Goal: Task Accomplishment & Management: Manage account settings

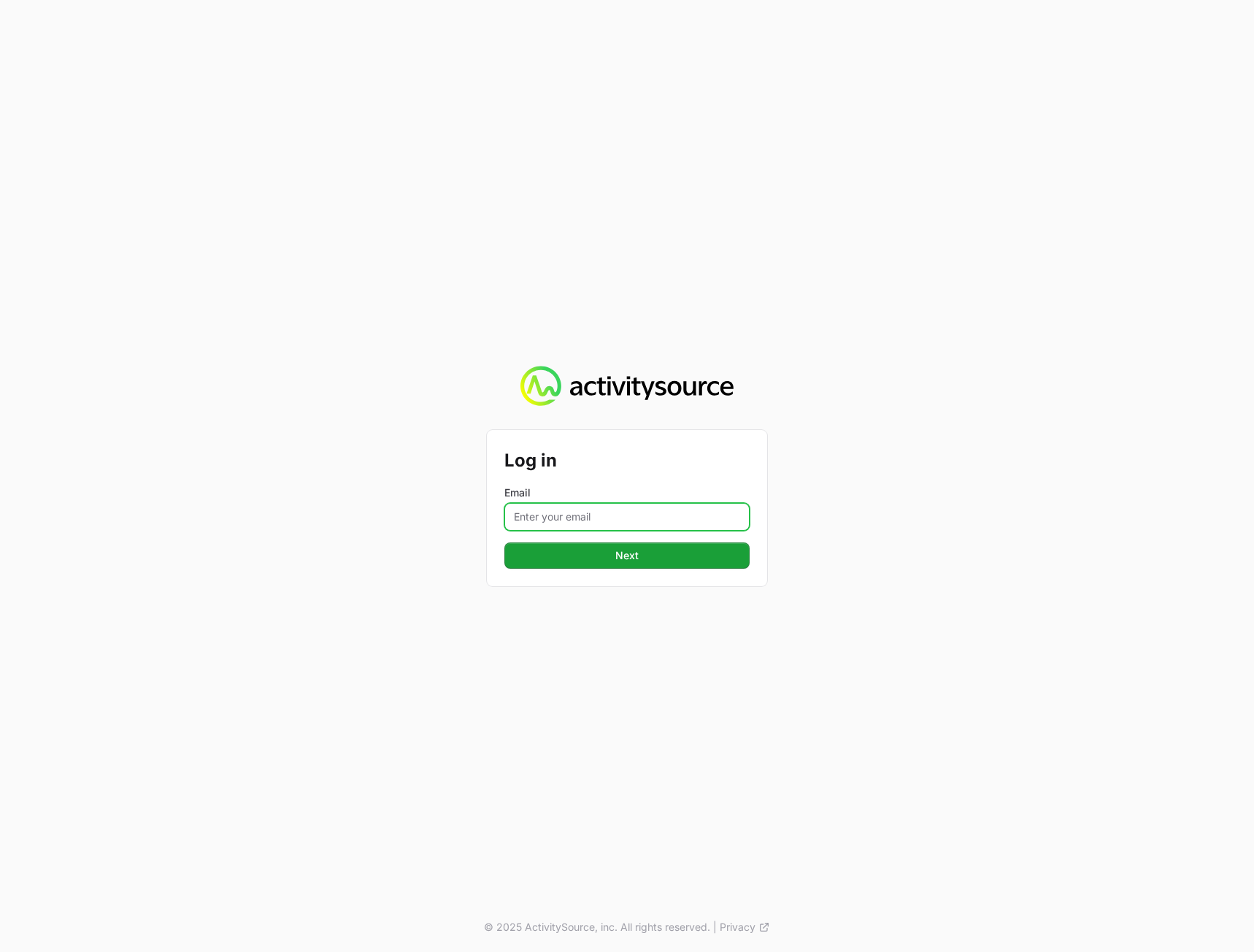
click at [574, 508] on input "Email" at bounding box center [627, 517] width 245 height 28
type input "[PERSON_NAME][EMAIL_ADDRESS][DOMAIN_NAME]"
drag, startPoint x: 875, startPoint y: 564, endPoint x: 814, endPoint y: 568, distance: 61.1
click at [872, 564] on div "Log in Email [PERSON_NAME][EMAIL_ADDRESS][DOMAIN_NAME] Next © 2025 ActivitySour…" at bounding box center [627, 476] width 1254 height 952
click at [686, 560] on button "Next" at bounding box center [627, 556] width 245 height 27
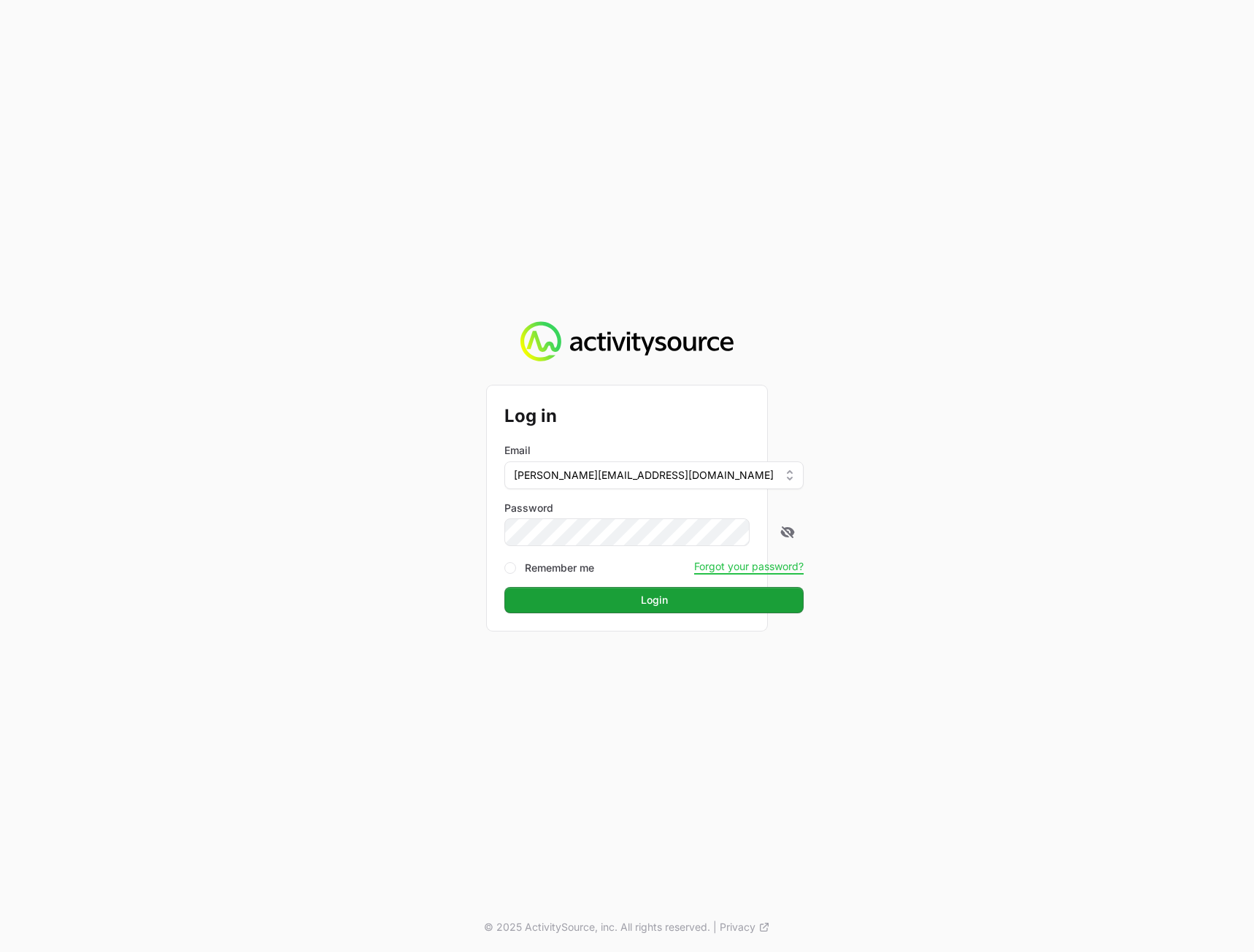
drag, startPoint x: 633, startPoint y: 555, endPoint x: 635, endPoint y: 547, distance: 8.2
click at [634, 555] on form "Log in Email [PERSON_NAME][EMAIL_ADDRESS][DOMAIN_NAME] Password Remember me For…" at bounding box center [627, 508] width 245 height 211
drag, startPoint x: 1017, startPoint y: 492, endPoint x: 628, endPoint y: 599, distance: 403.4
click at [1015, 493] on div "Log in Email [PERSON_NAME][EMAIL_ADDRESS][DOMAIN_NAME] Password Remember me For…" at bounding box center [627, 476] width 1254 height 952
click at [552, 599] on button "Login" at bounding box center [654, 600] width 299 height 27
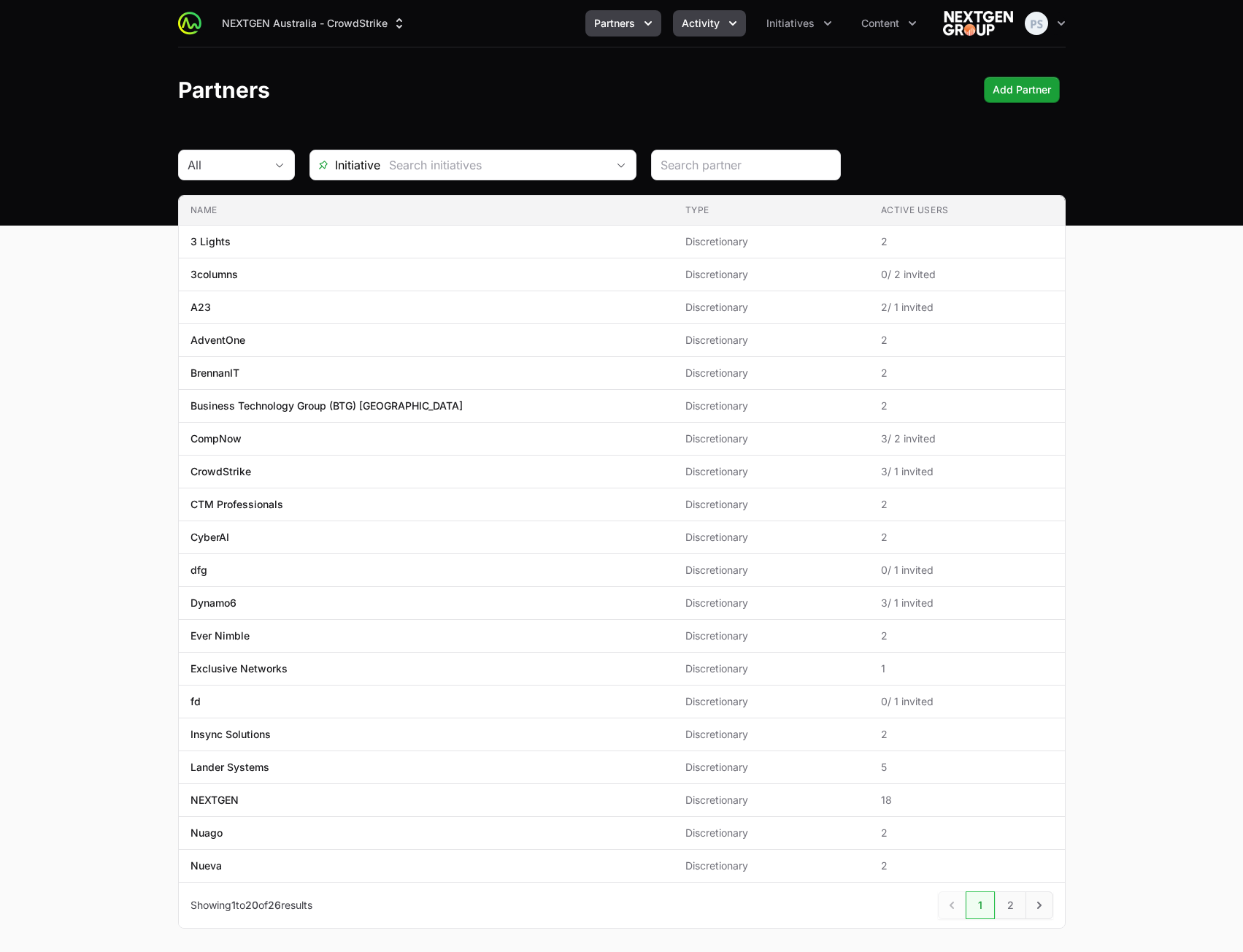
click at [686, 23] on span "Activity" at bounding box center [701, 24] width 38 height 15
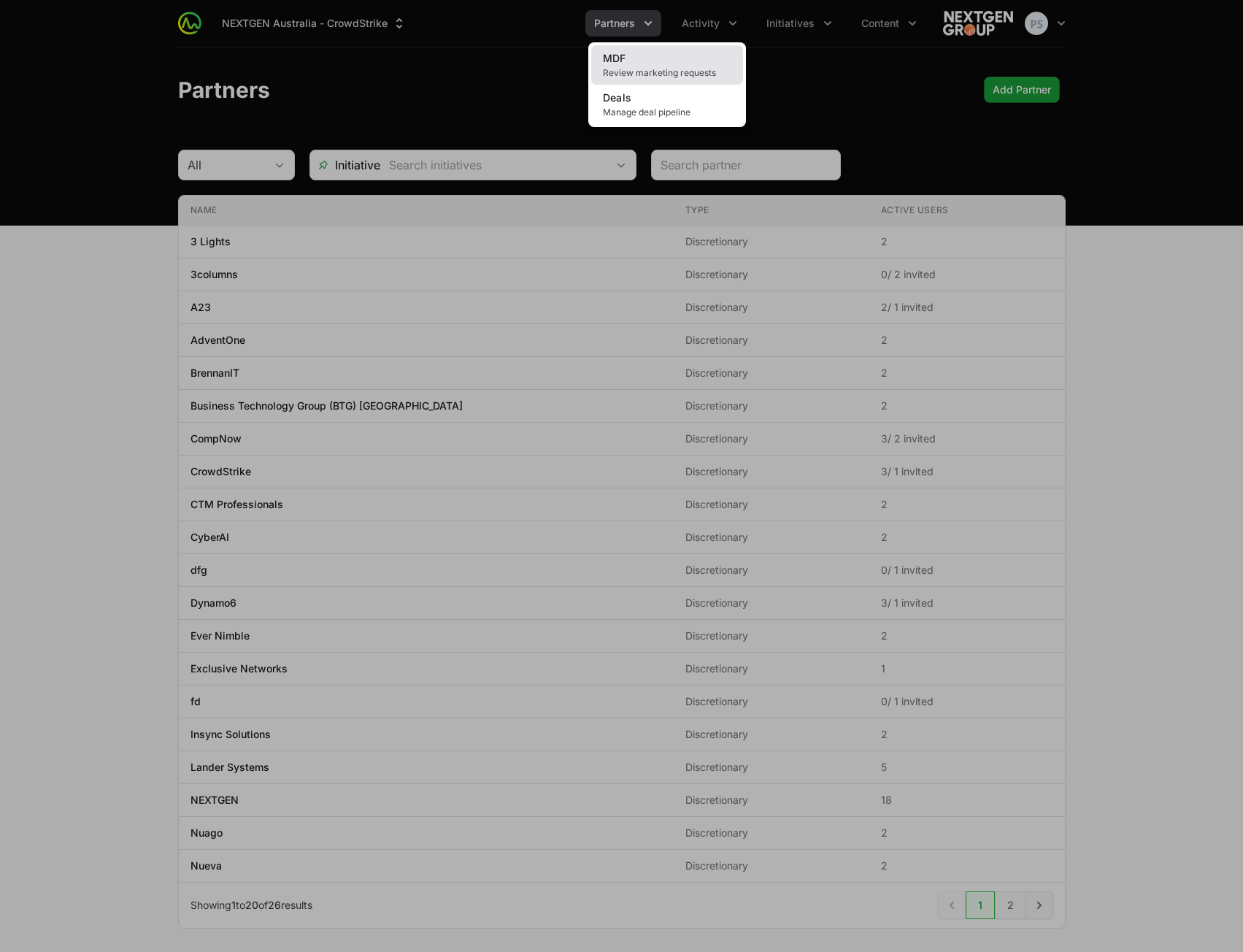
click at [685, 69] on span "Review marketing requests" at bounding box center [667, 73] width 128 height 12
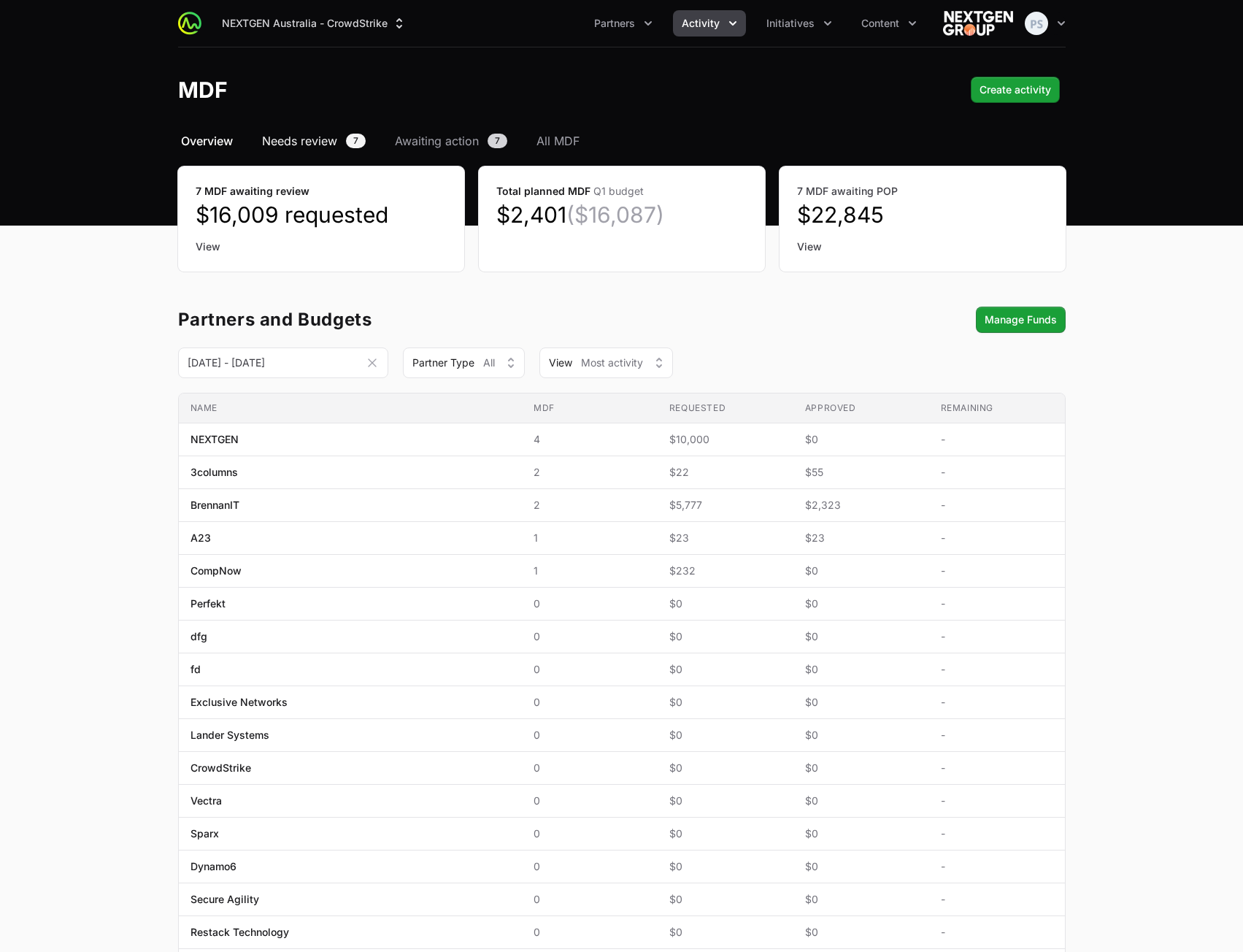
click at [318, 144] on span "Needs review" at bounding box center [300, 141] width 75 height 18
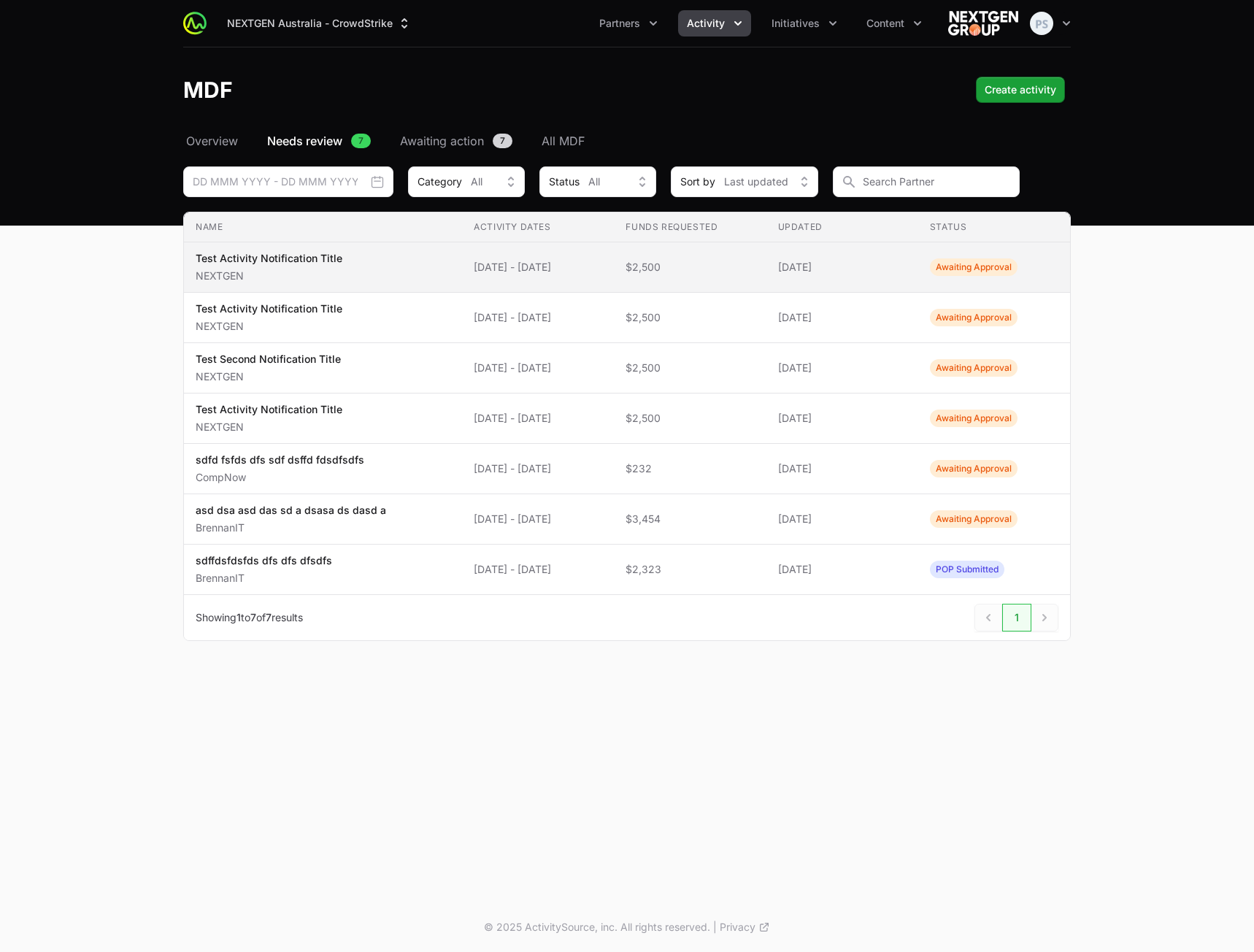
click at [853, 266] on span "[DATE]" at bounding box center [842, 267] width 128 height 15
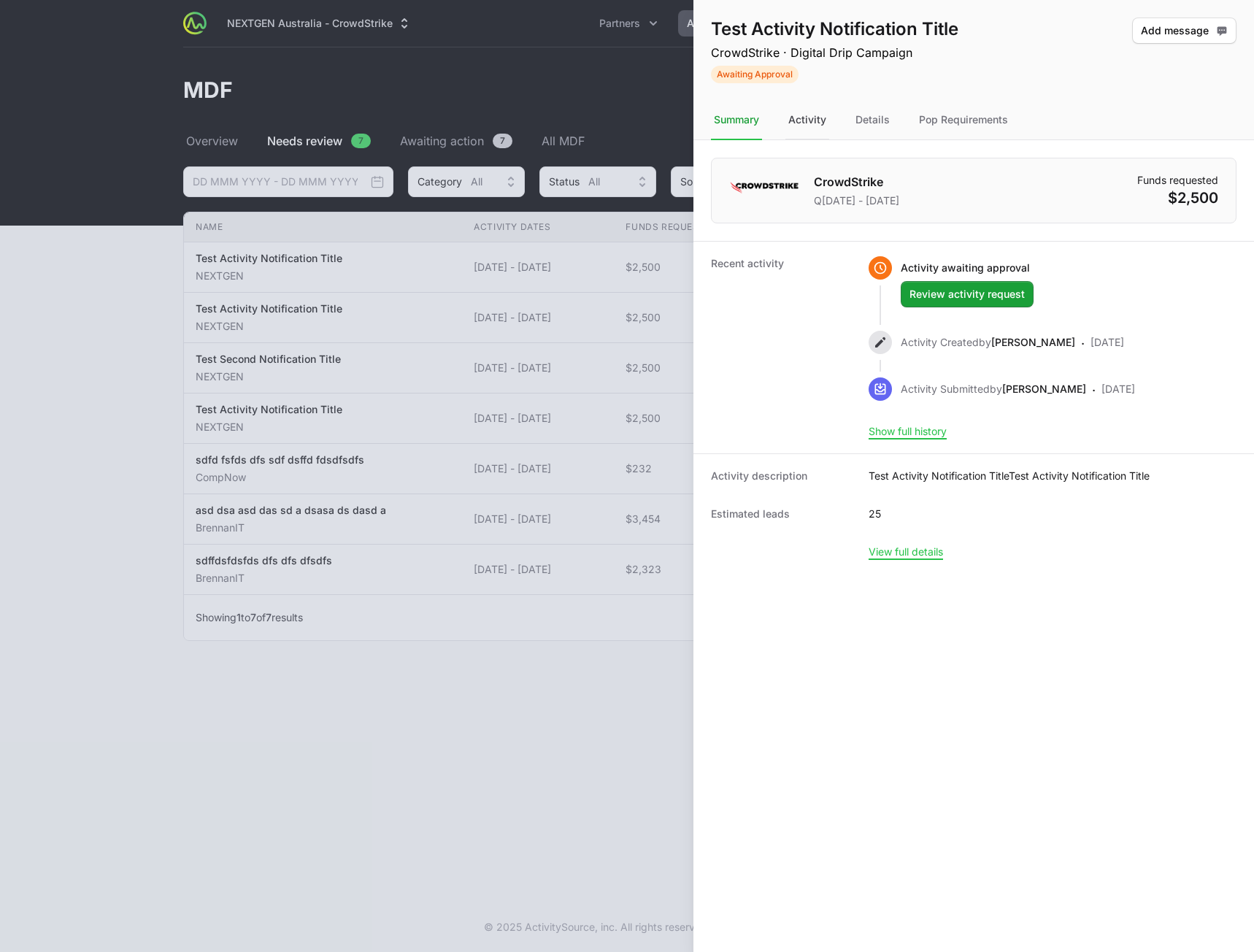
click at [853, 127] on div "Activity" at bounding box center [873, 121] width 40 height 40
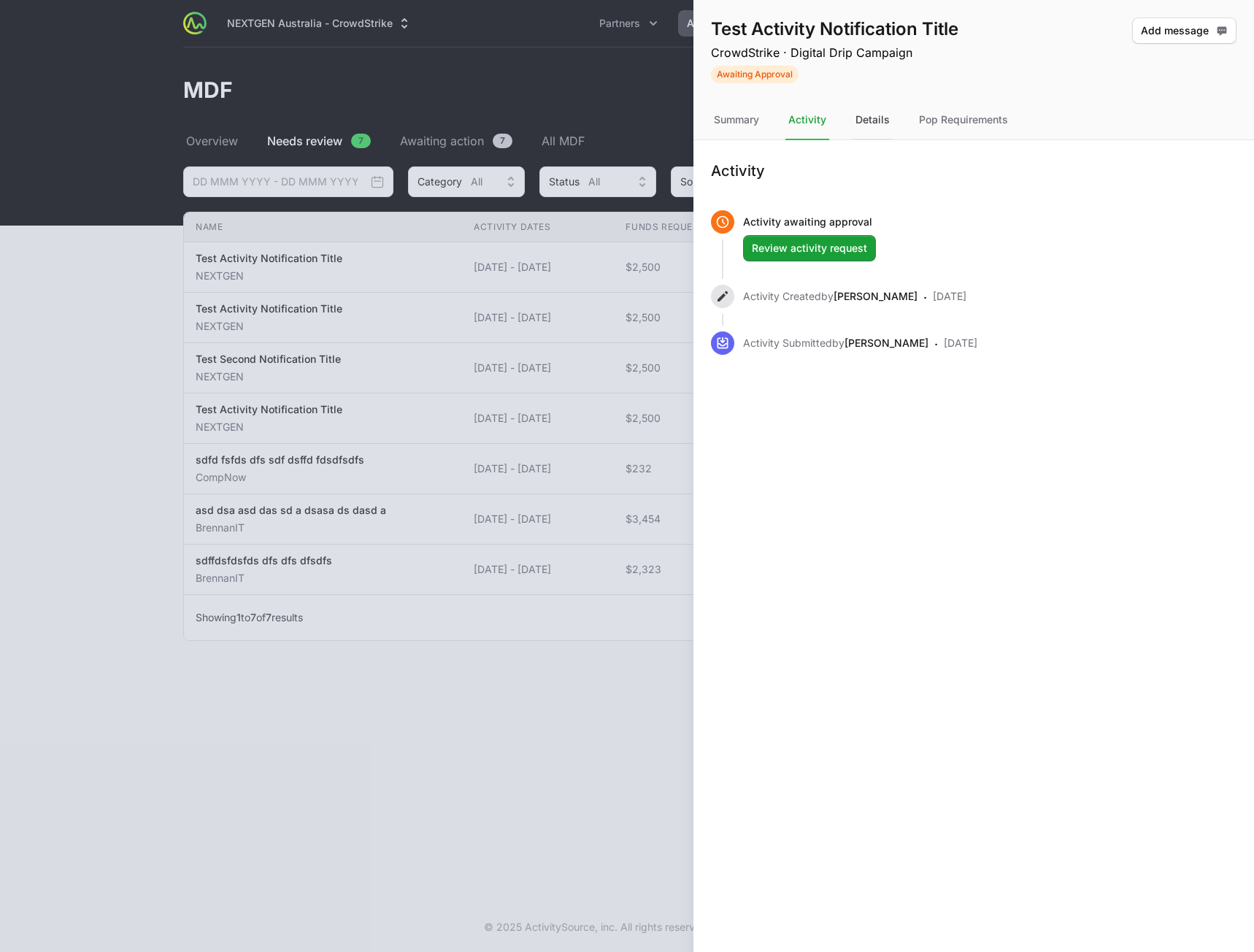
click at [916, 128] on div "Details" at bounding box center [963, 121] width 95 height 40
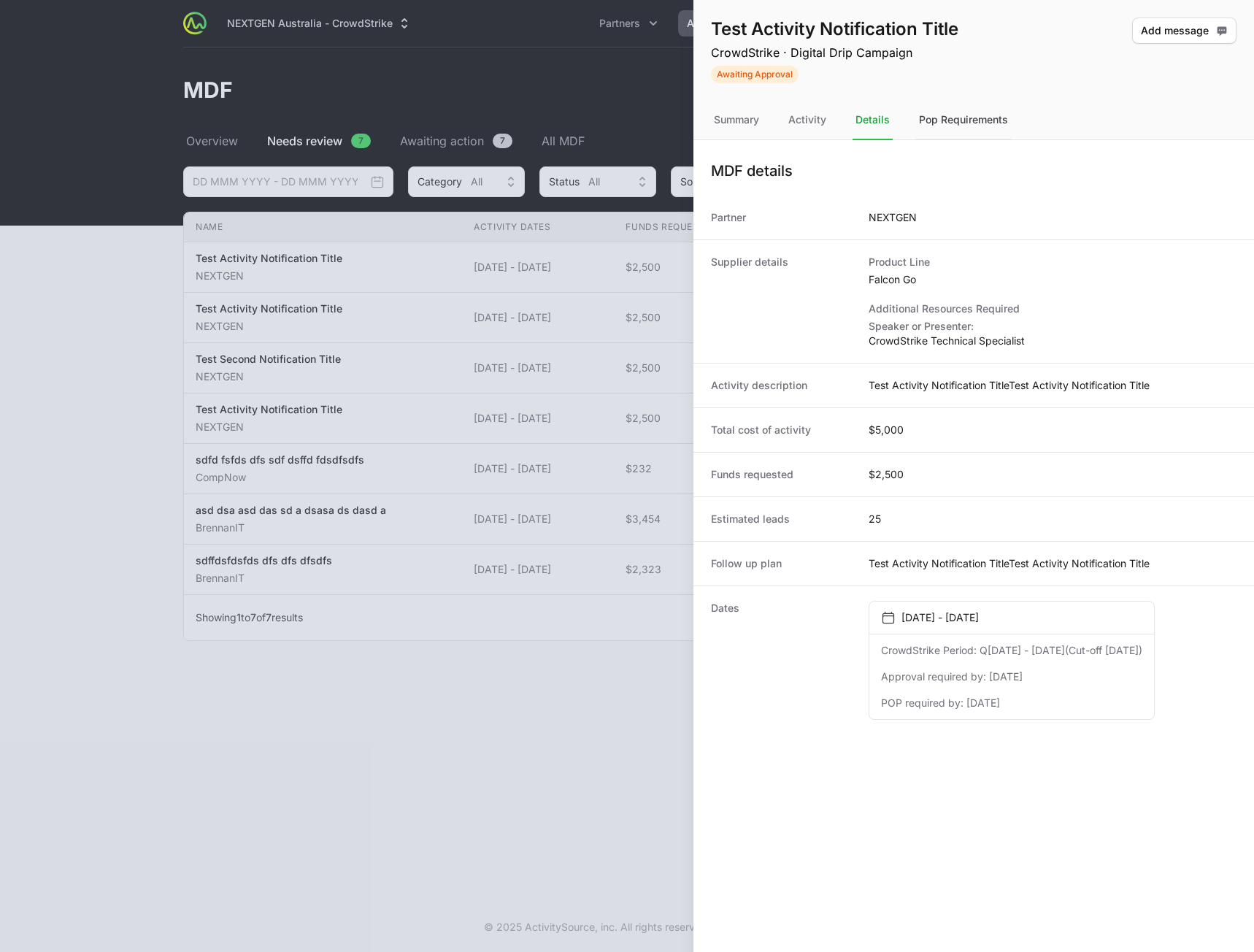
click at [963, 130] on div "Pop Requirements" at bounding box center [963, 121] width 95 height 40
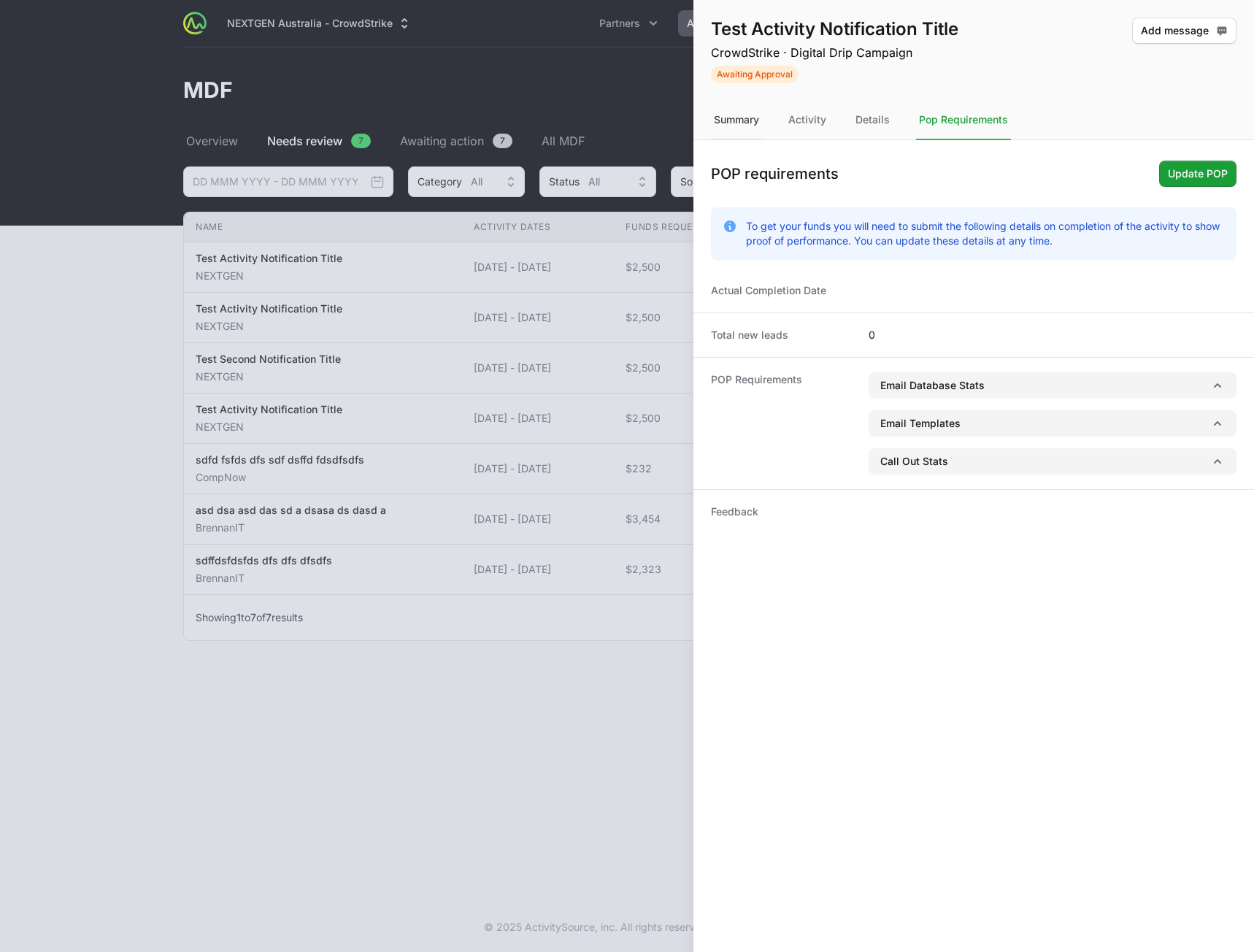
click at [786, 127] on div "Summary" at bounding box center [807, 121] width 43 height 40
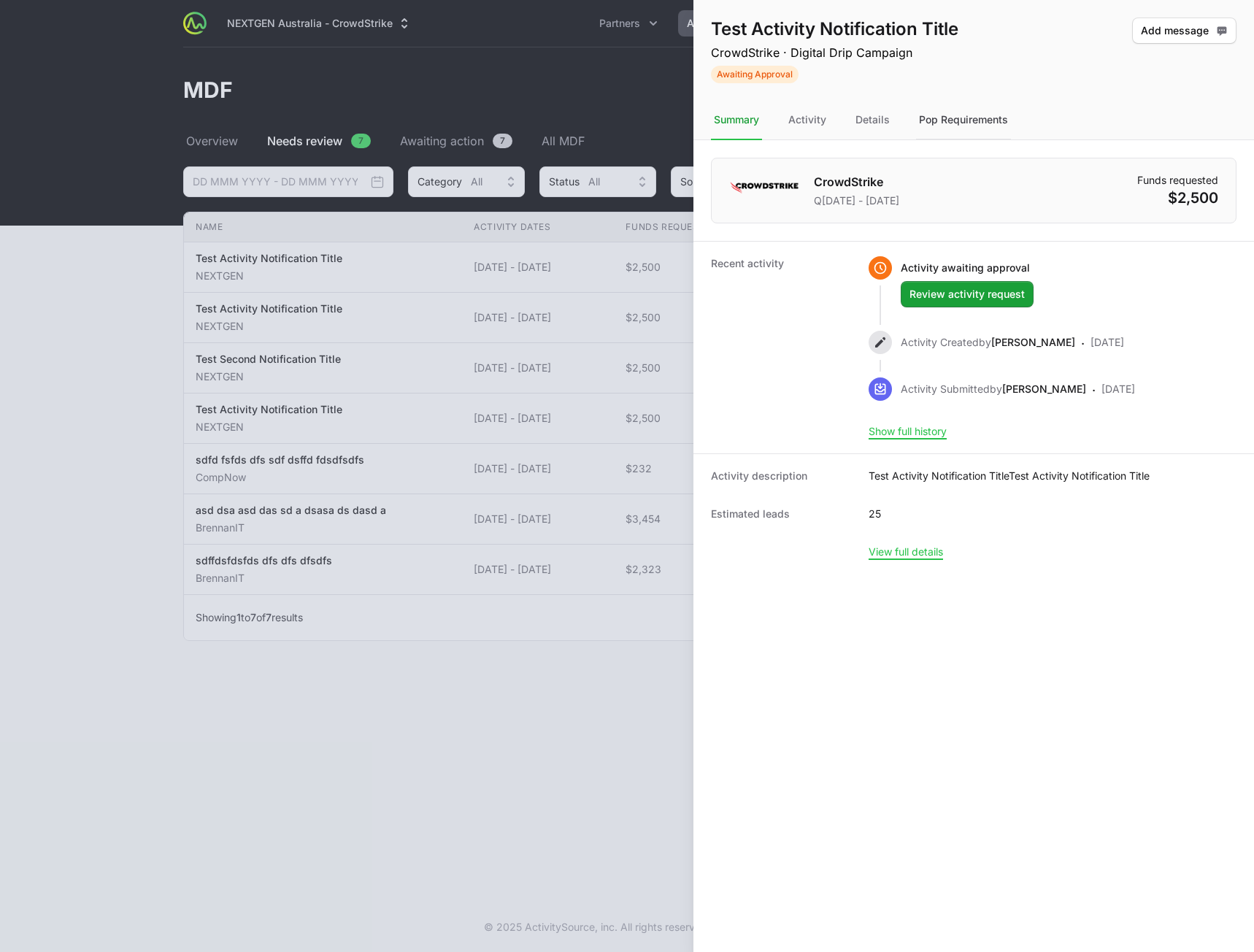
click at [957, 121] on div "Pop Requirements" at bounding box center [963, 121] width 95 height 40
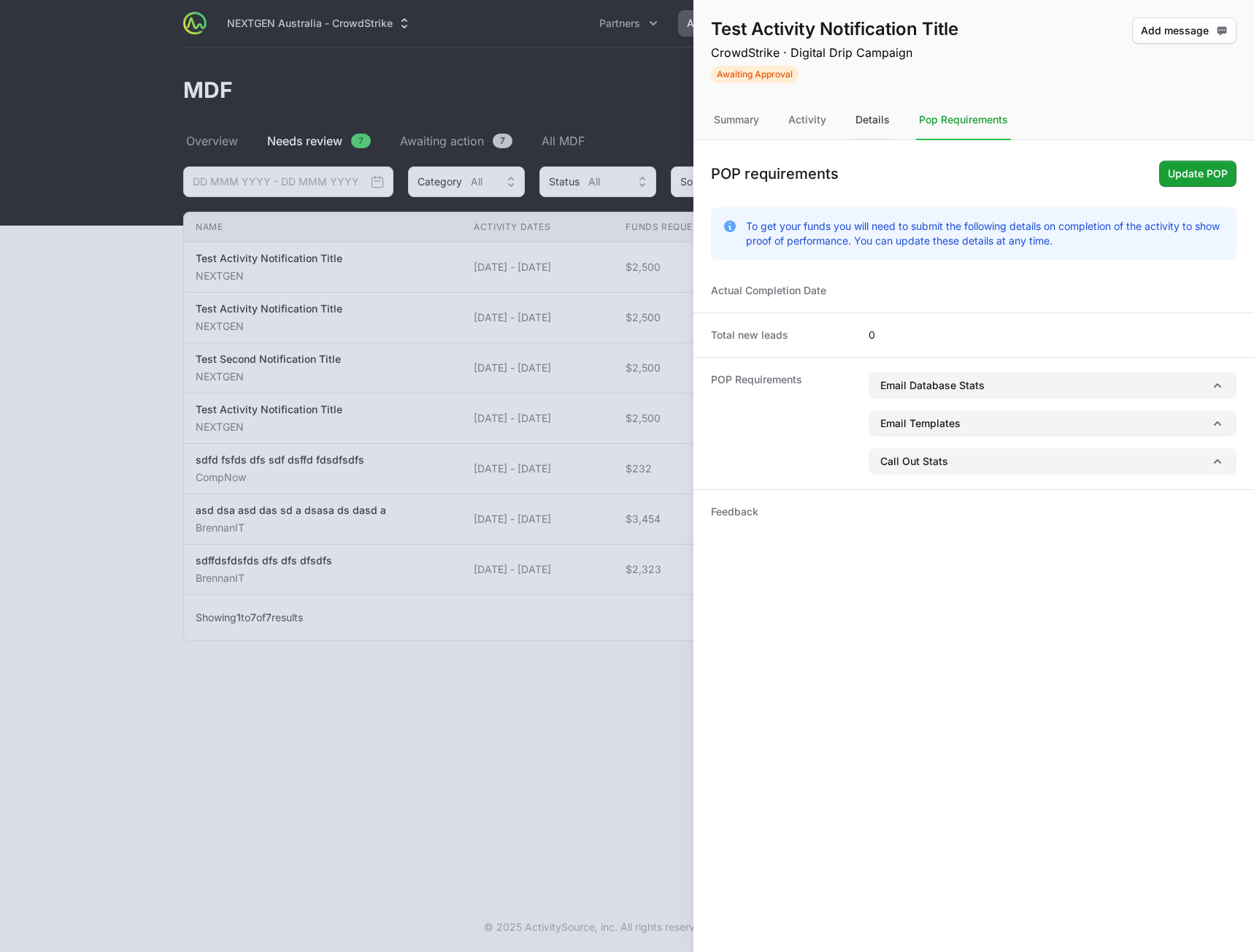
click at [866, 125] on div "Details" at bounding box center [873, 121] width 40 height 40
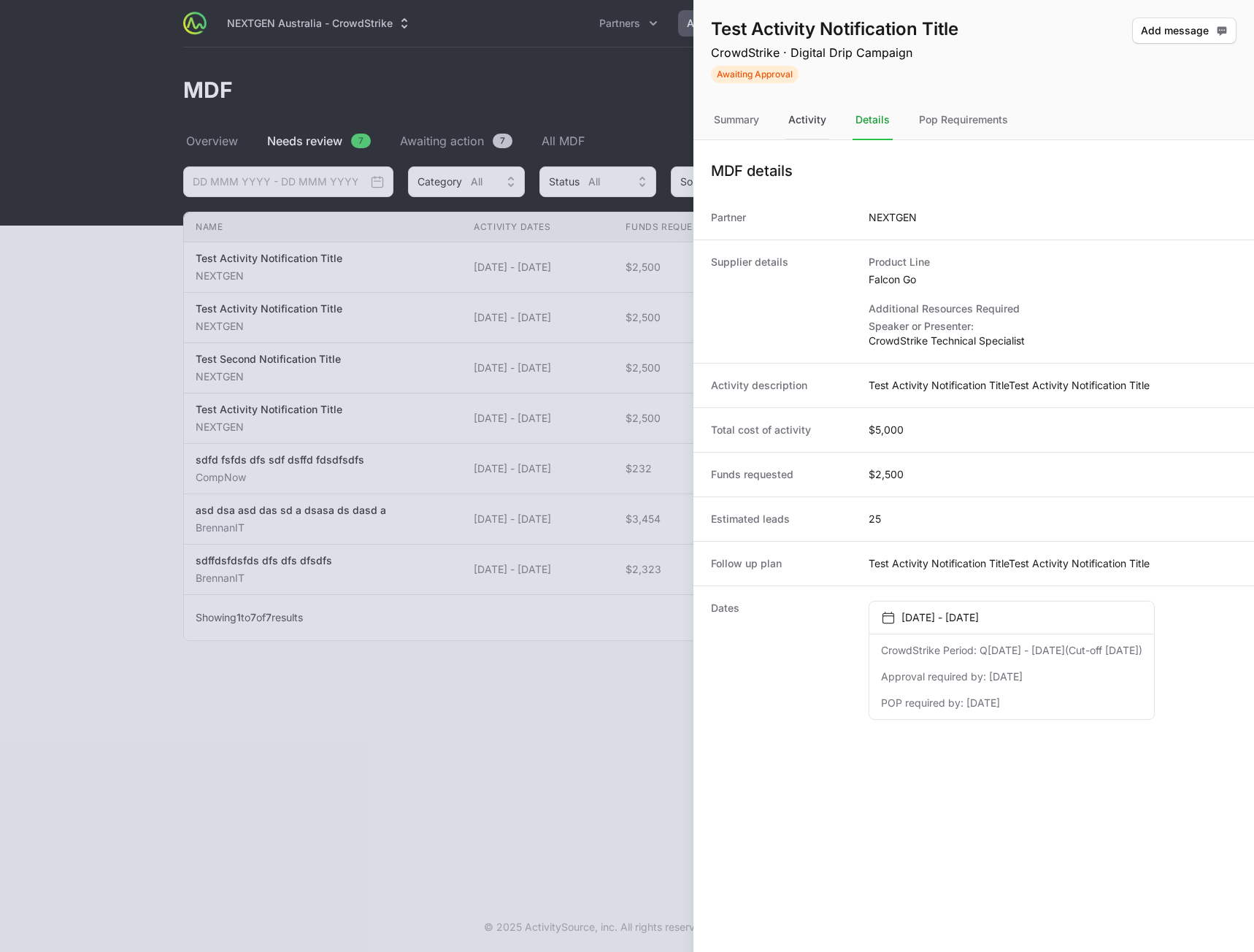
click at [799, 125] on div "Activity" at bounding box center [807, 121] width 43 height 40
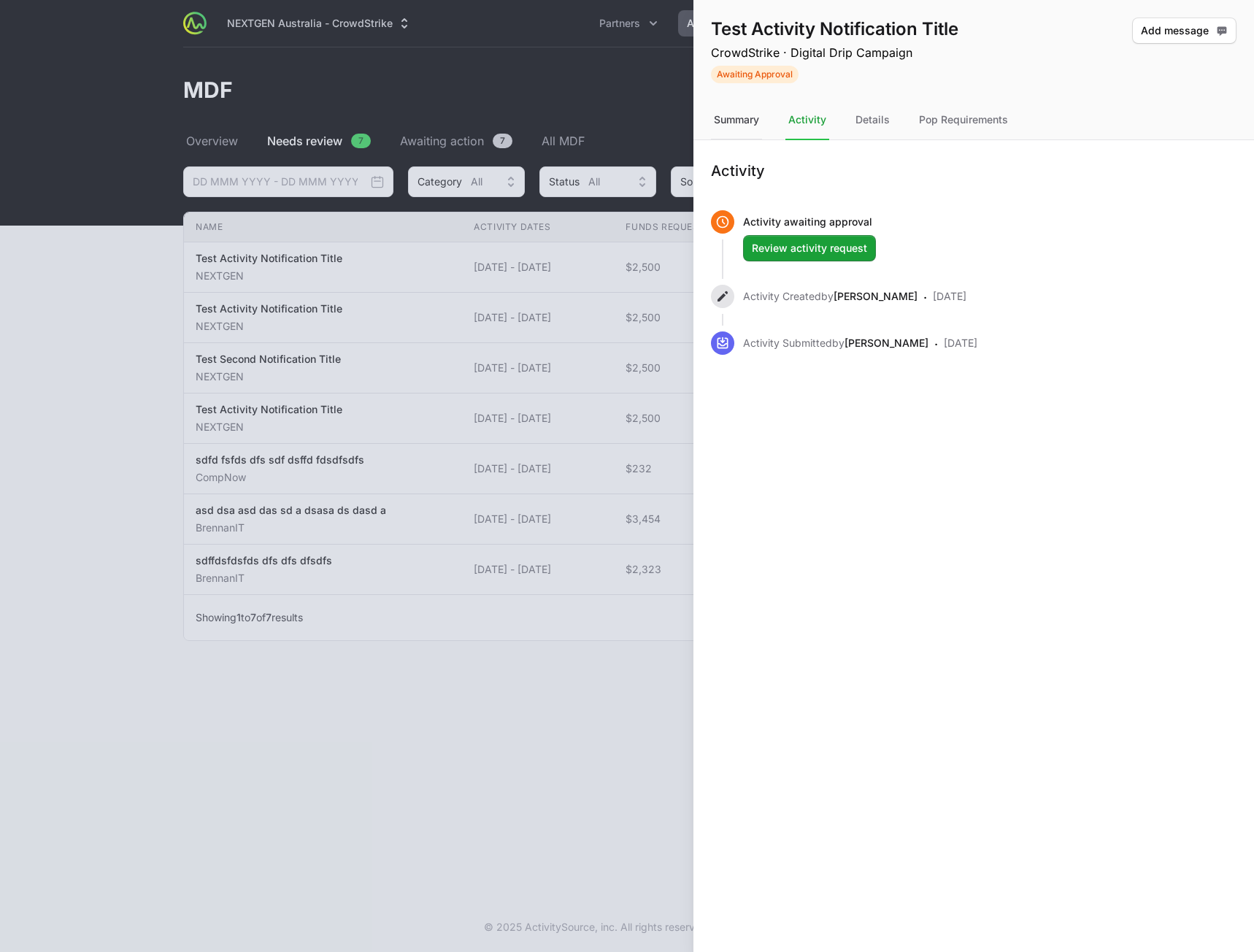
click at [759, 126] on div "Summary" at bounding box center [736, 121] width 51 height 40
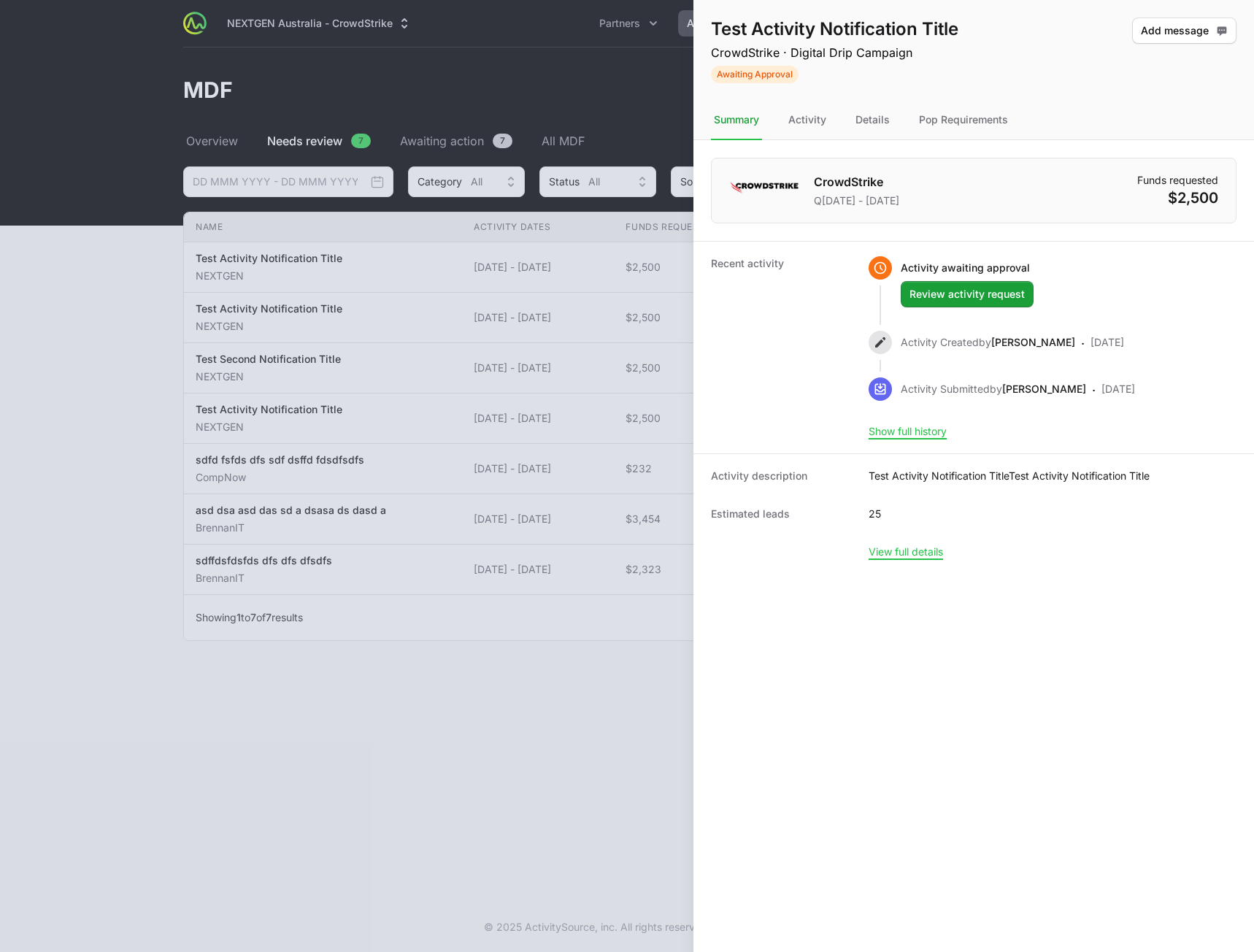
click at [479, 702] on div at bounding box center [627, 476] width 1254 height 952
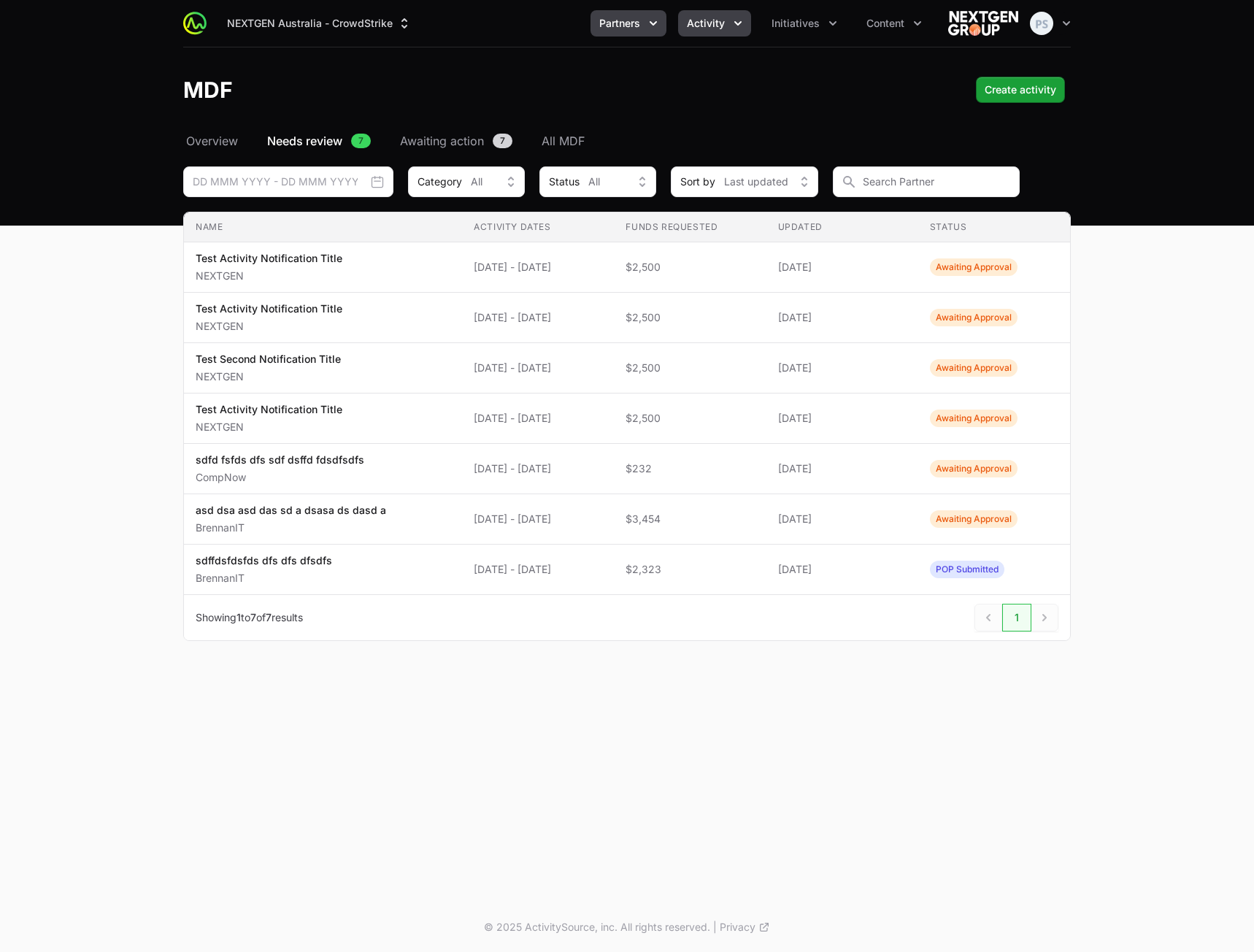
click at [630, 18] on span "Partners" at bounding box center [620, 24] width 41 height 15
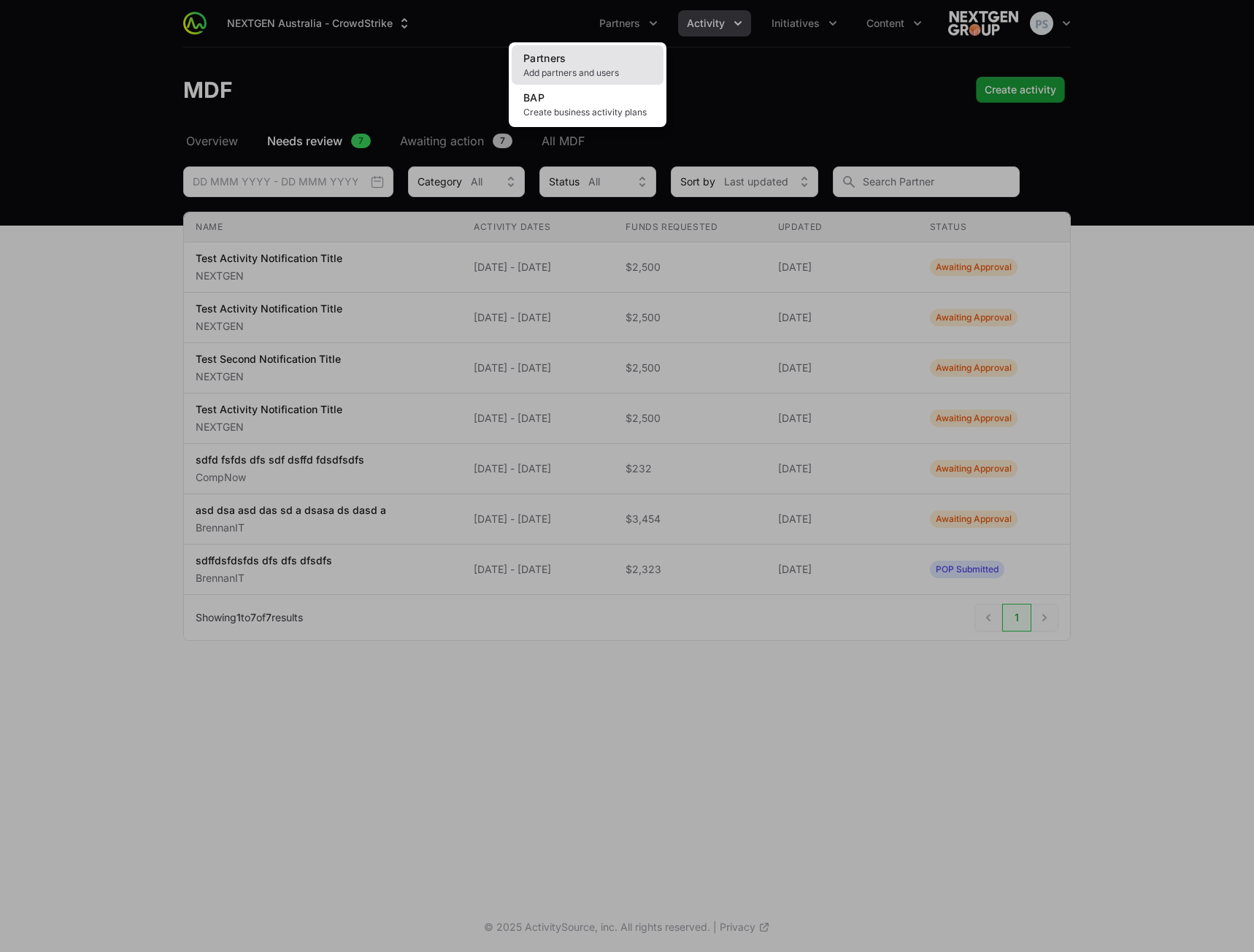
click at [593, 66] on link "Partners Add partners and users" at bounding box center [588, 65] width 152 height 40
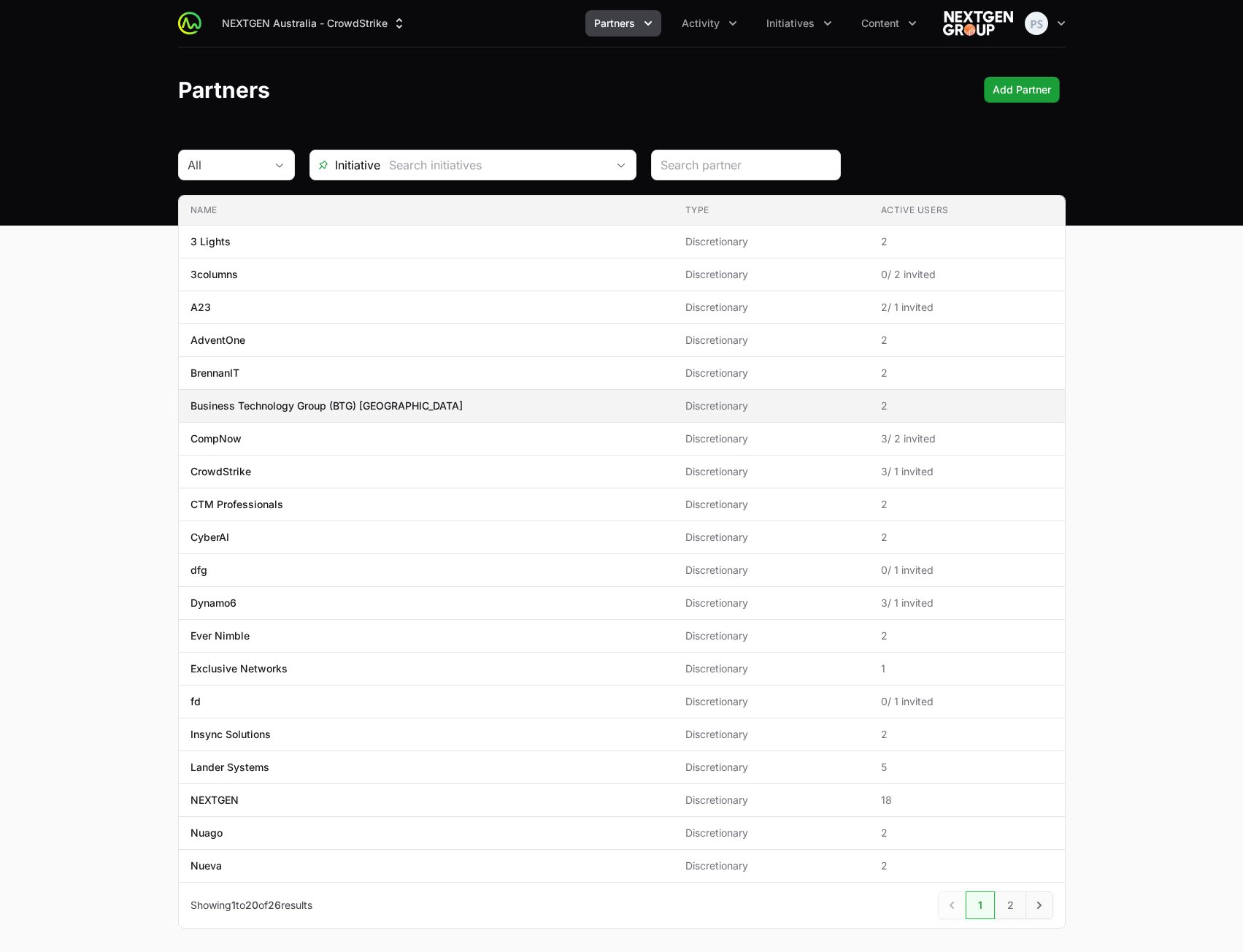
click at [449, 414] on td "Name Business Technology Group (BTG) [GEOGRAPHIC_DATA]" at bounding box center [426, 406] width 495 height 33
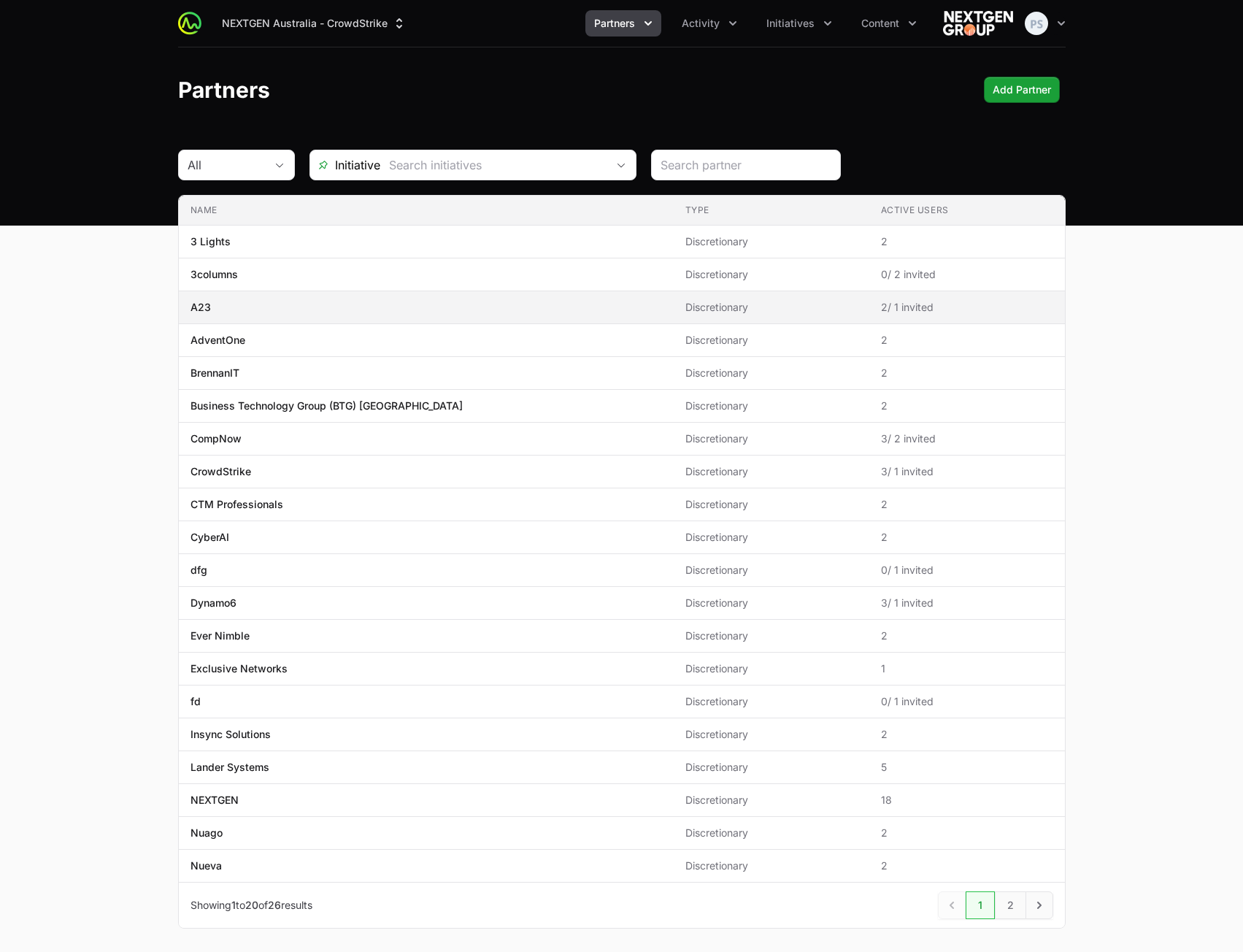
click at [524, 314] on td "Name A23" at bounding box center [426, 308] width 495 height 33
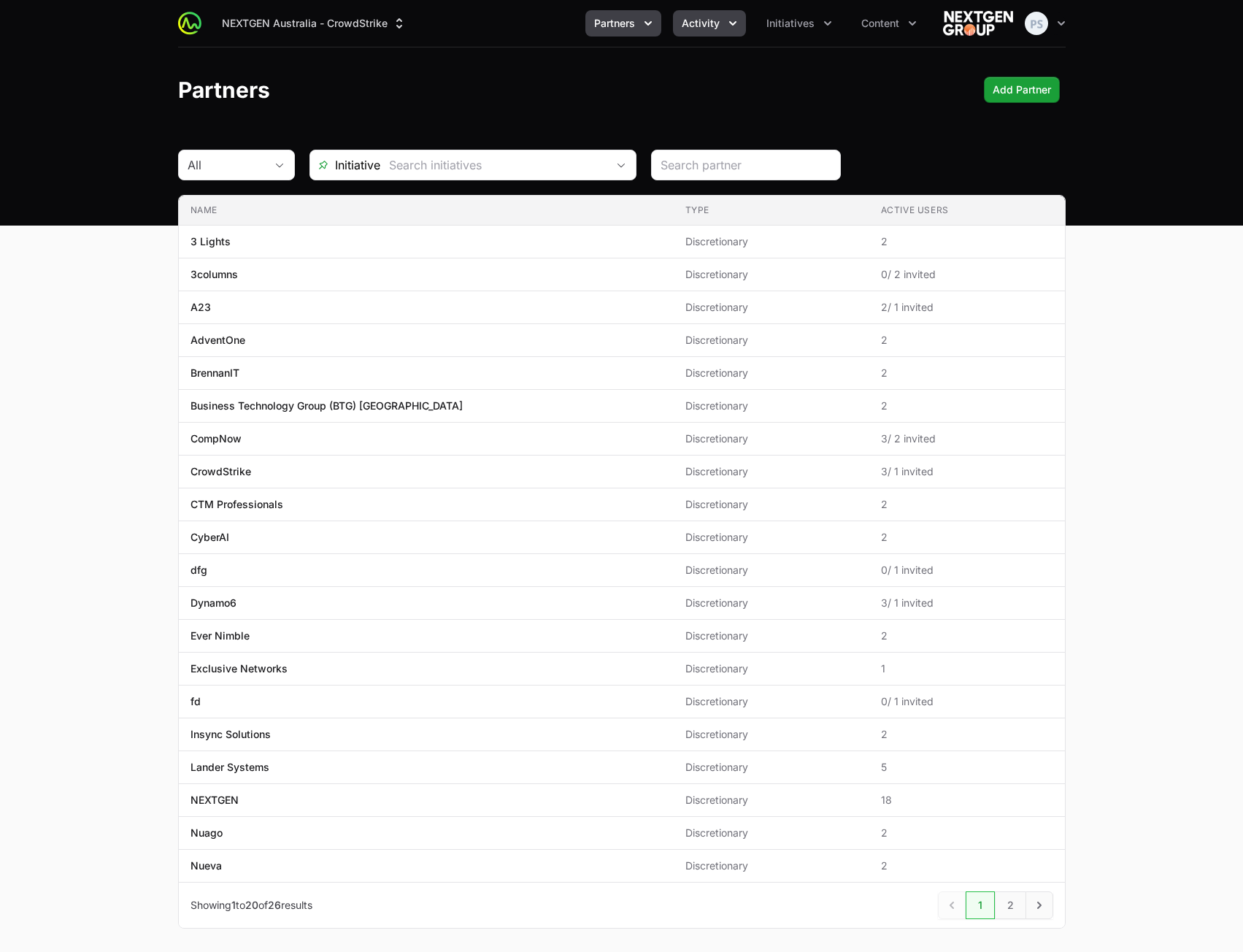
click at [699, 30] on span "Activity" at bounding box center [701, 24] width 38 height 15
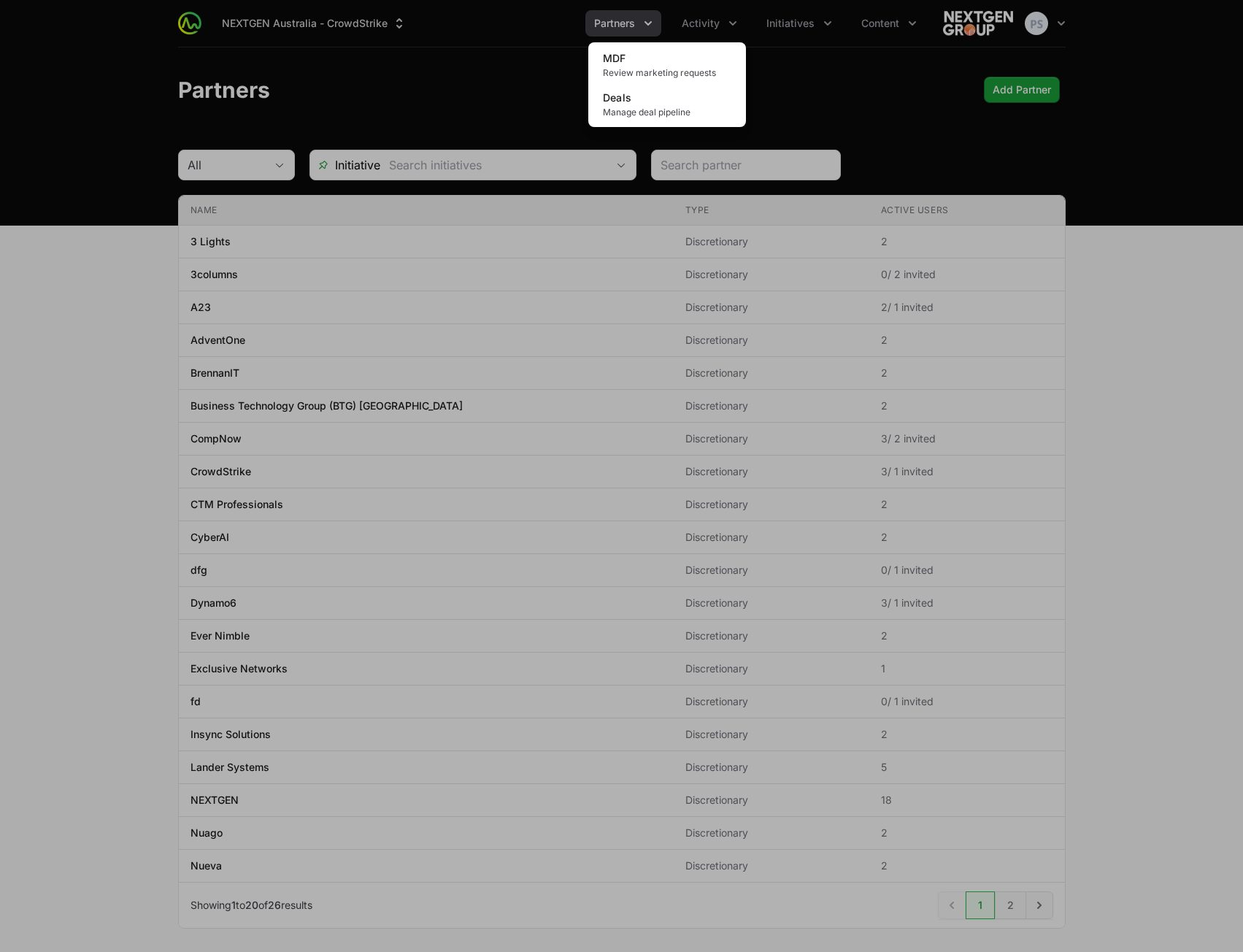
click at [814, 34] on div "Activity menu" at bounding box center [622, 476] width 1243 height 952
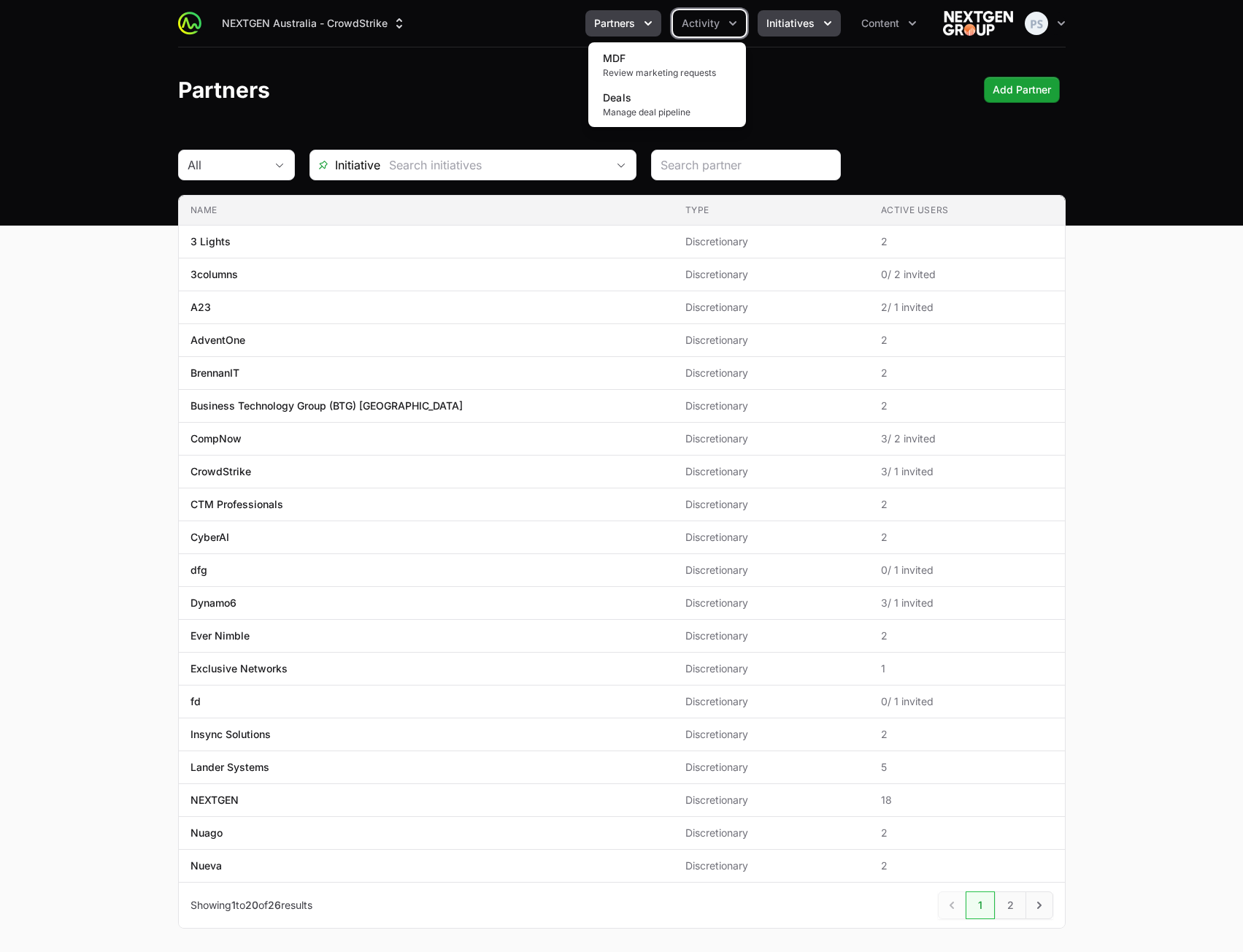
click at [809, 32] on button "Initiatives" at bounding box center [799, 24] width 83 height 27
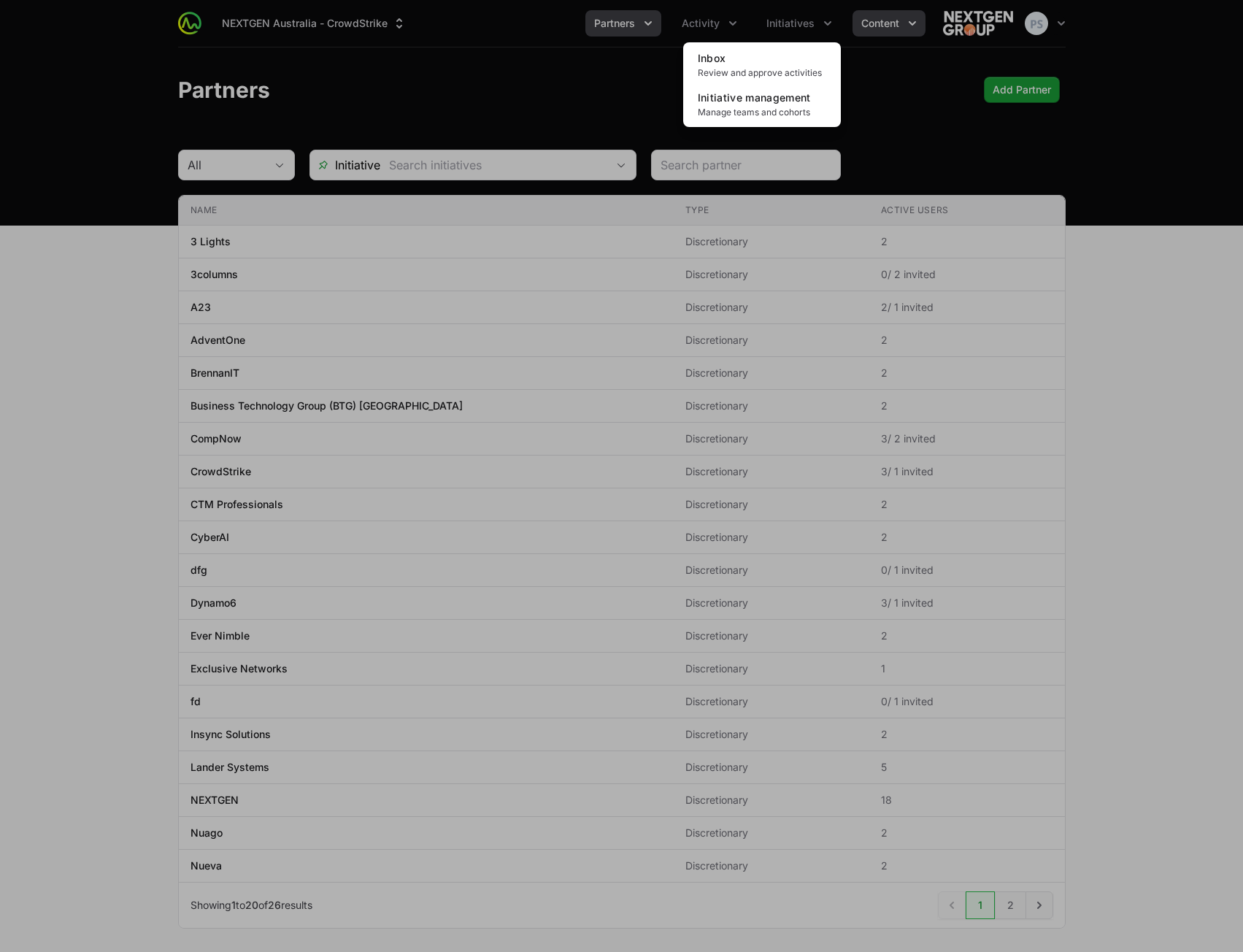
click at [870, 23] on div "Initiatives menu" at bounding box center [622, 476] width 1243 height 952
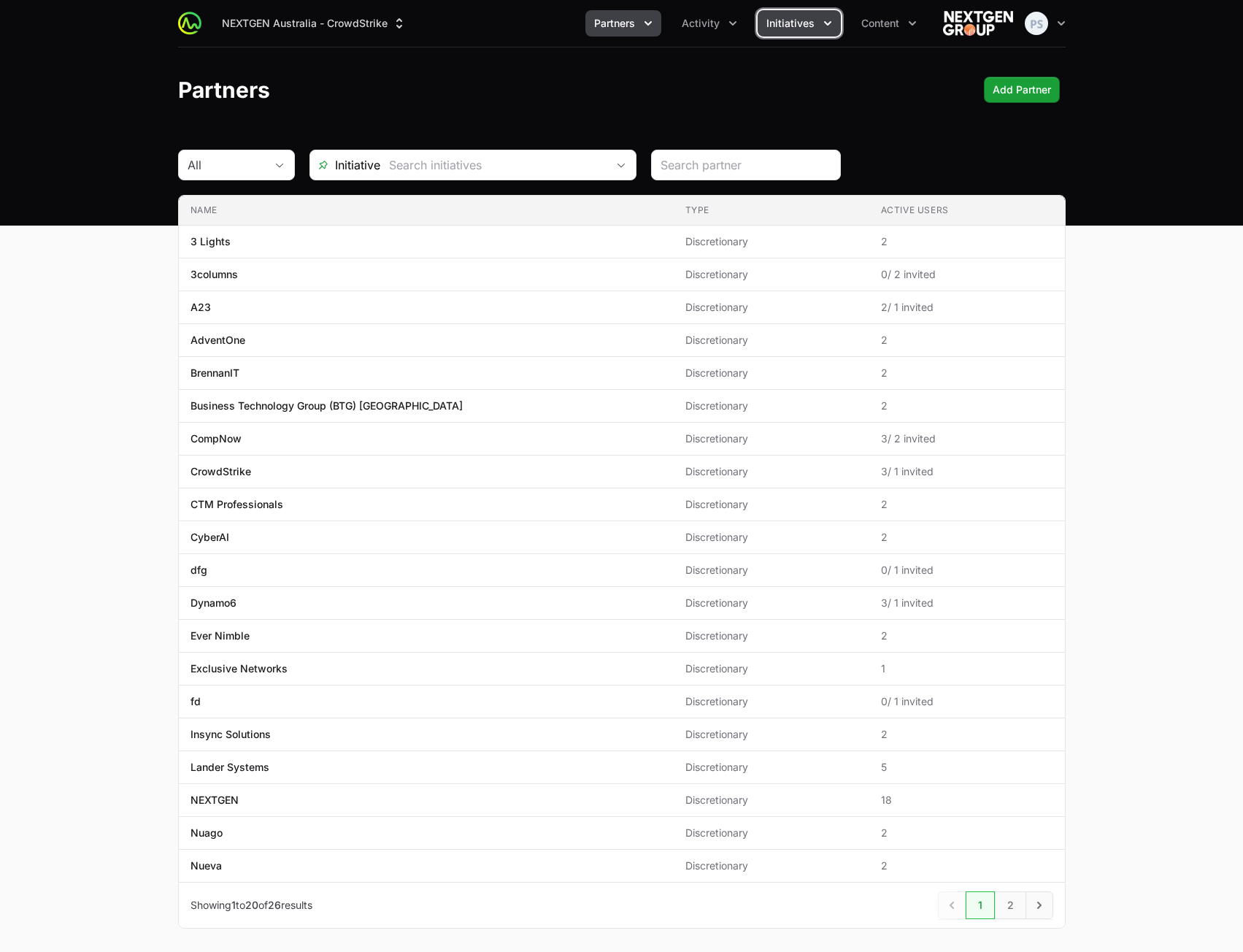
click at [795, 21] on span "Initiatives" at bounding box center [790, 24] width 48 height 15
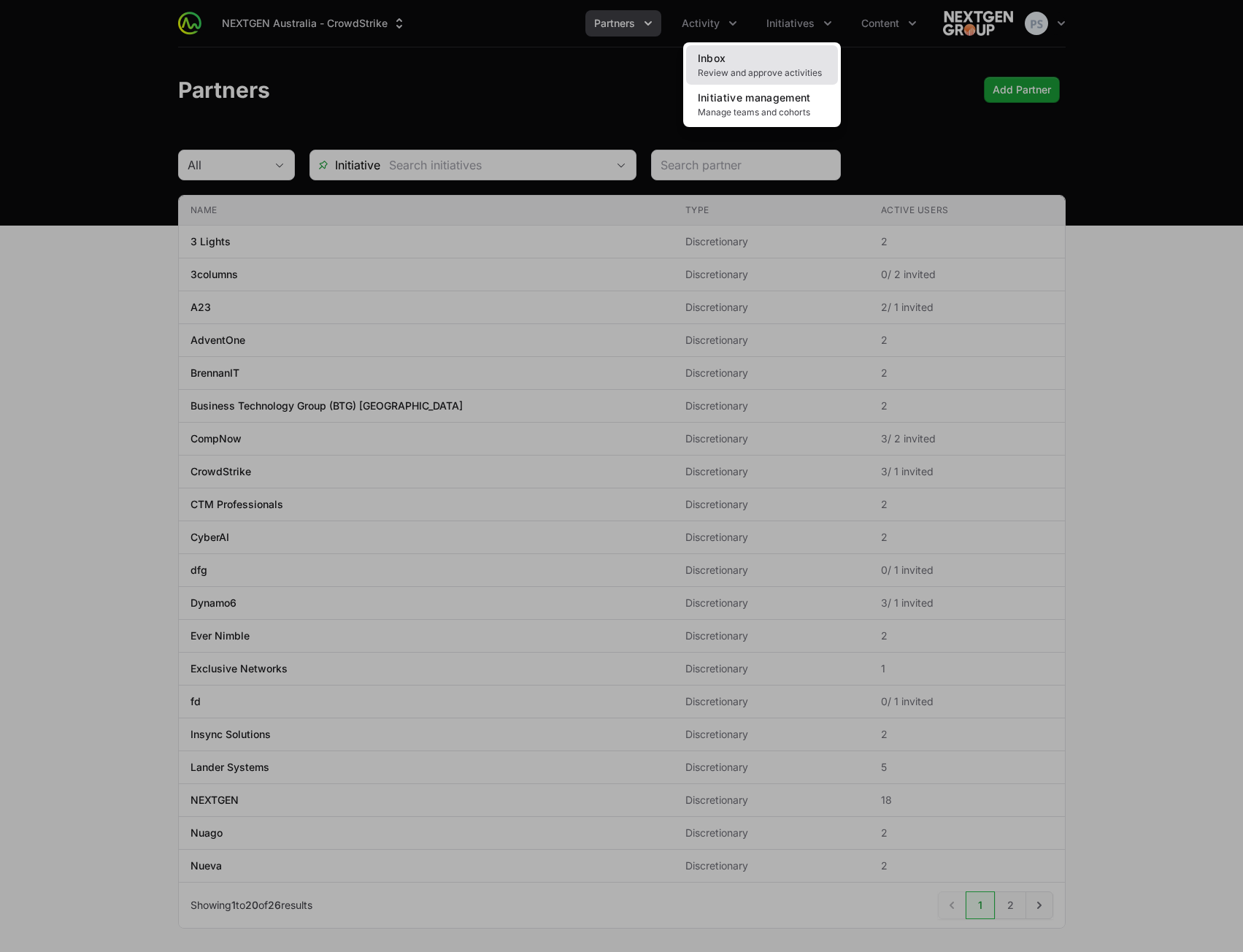
click at [770, 74] on span "Review and approve activities" at bounding box center [762, 73] width 128 height 12
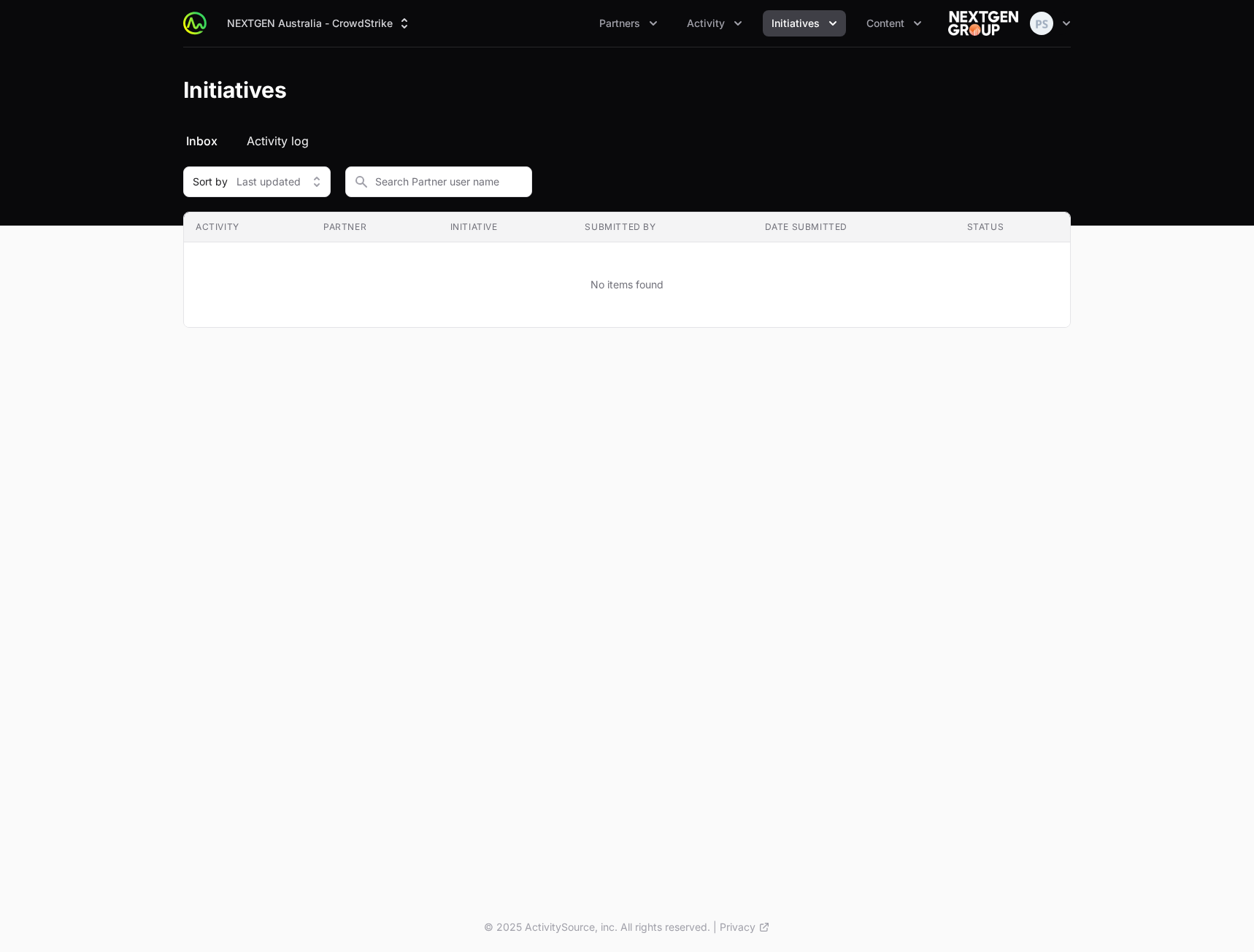
drag, startPoint x: 263, startPoint y: 138, endPoint x: 272, endPoint y: 139, distance: 9.1
click at [264, 139] on span "Activity log" at bounding box center [278, 141] width 62 height 18
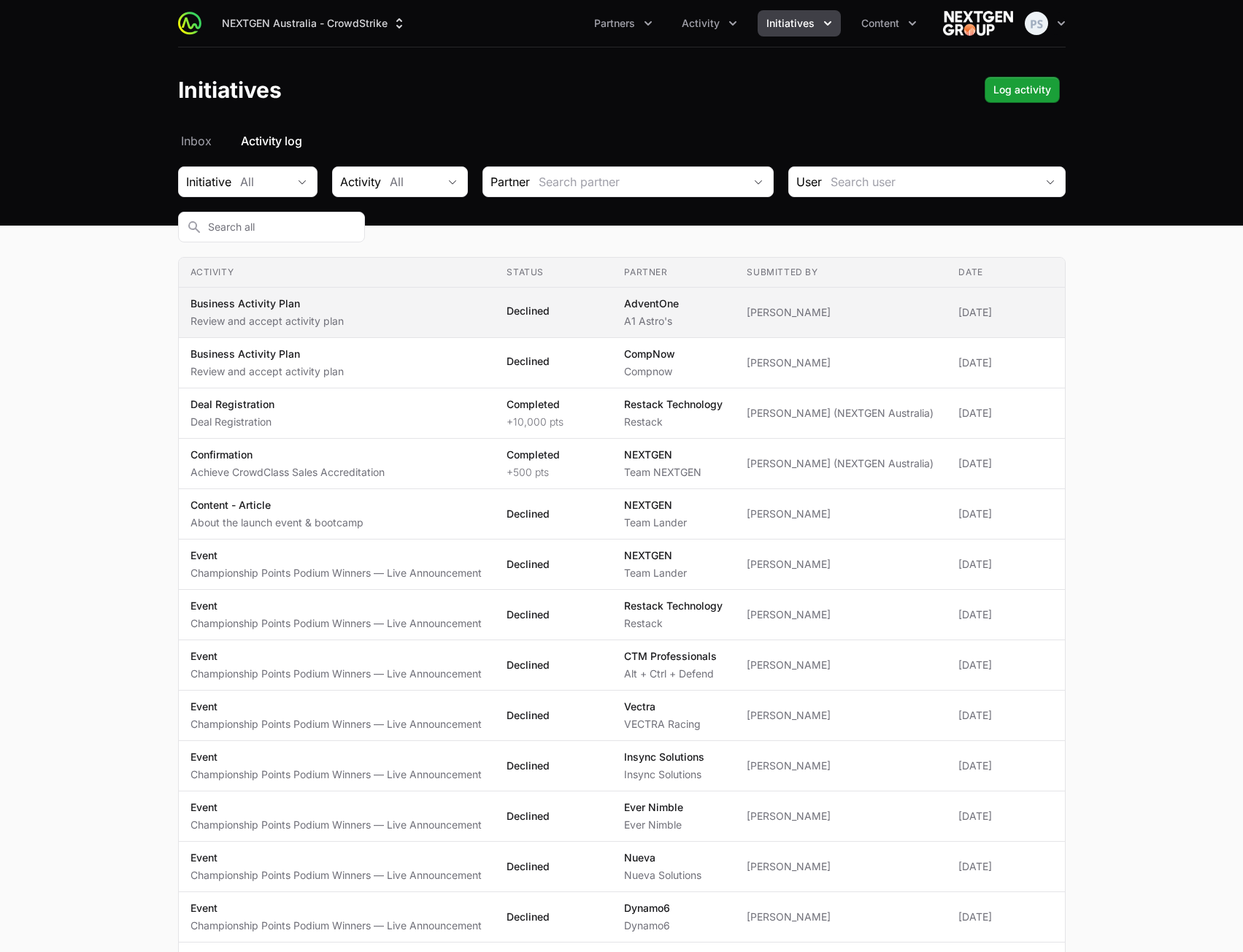
click at [522, 307] on p "Declined" at bounding box center [528, 311] width 43 height 15
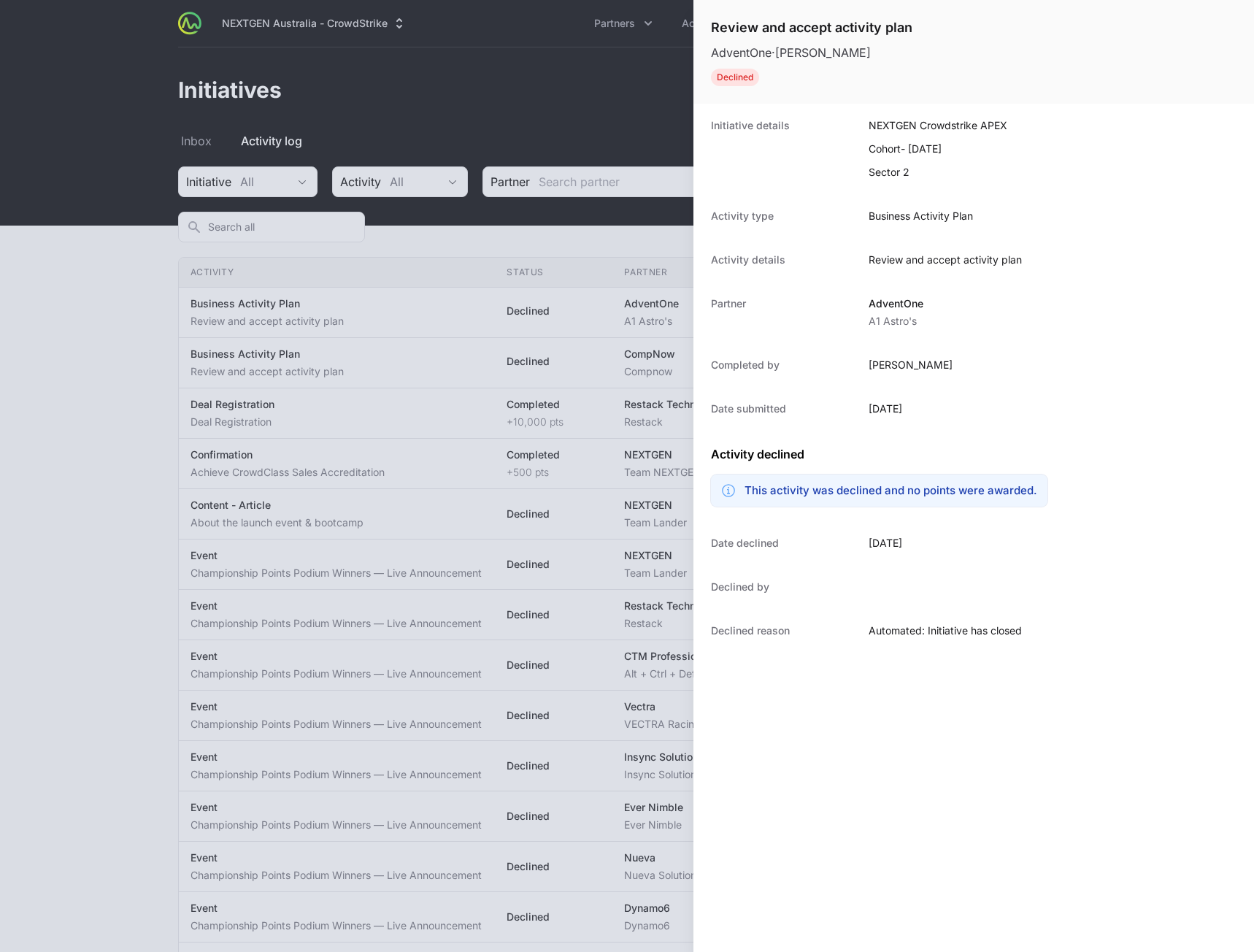
drag, startPoint x: 420, startPoint y: 519, endPoint x: 258, endPoint y: 554, distance: 165.7
click at [417, 520] on div at bounding box center [627, 476] width 1254 height 952
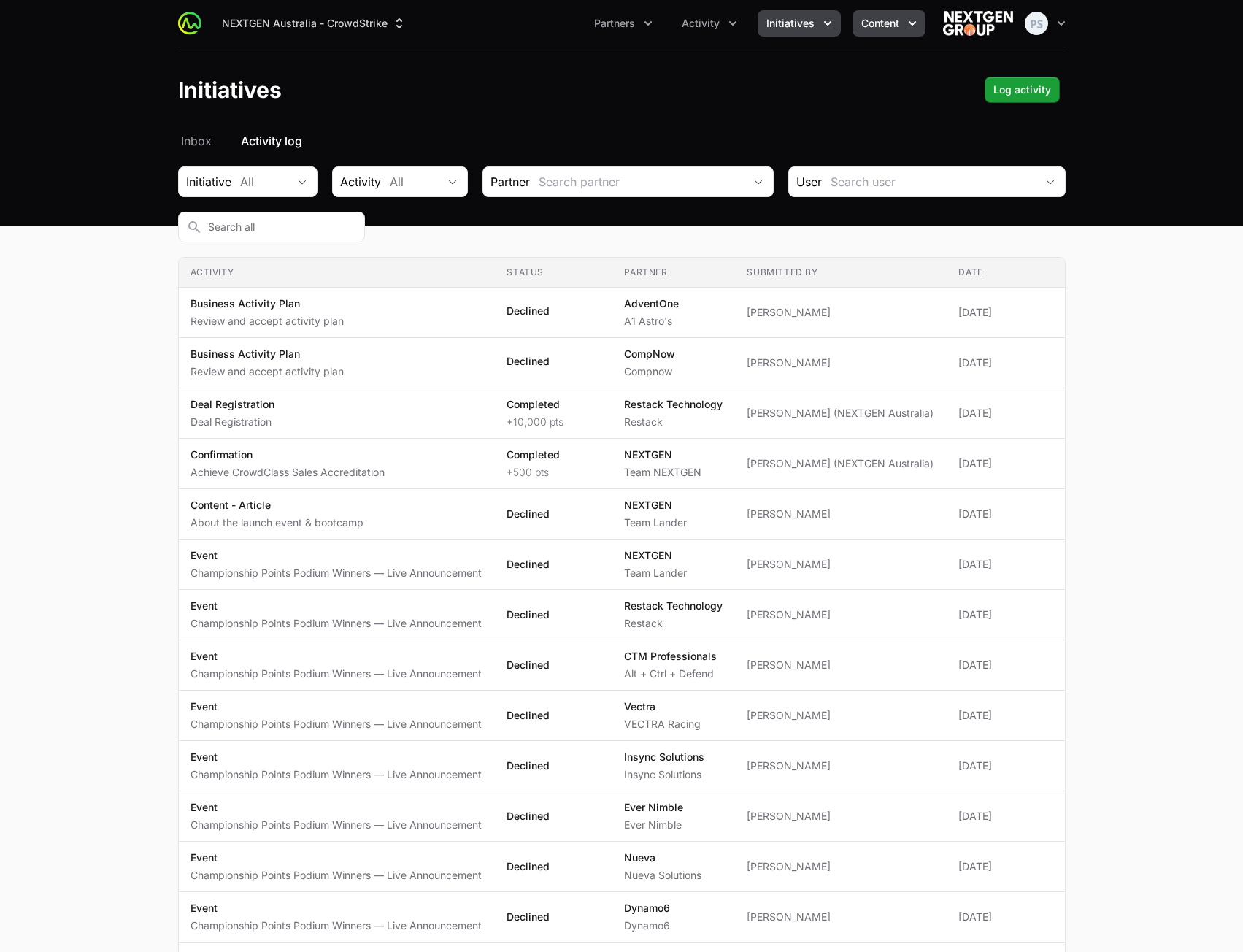
click at [895, 25] on span "Content" at bounding box center [881, 24] width 38 height 15
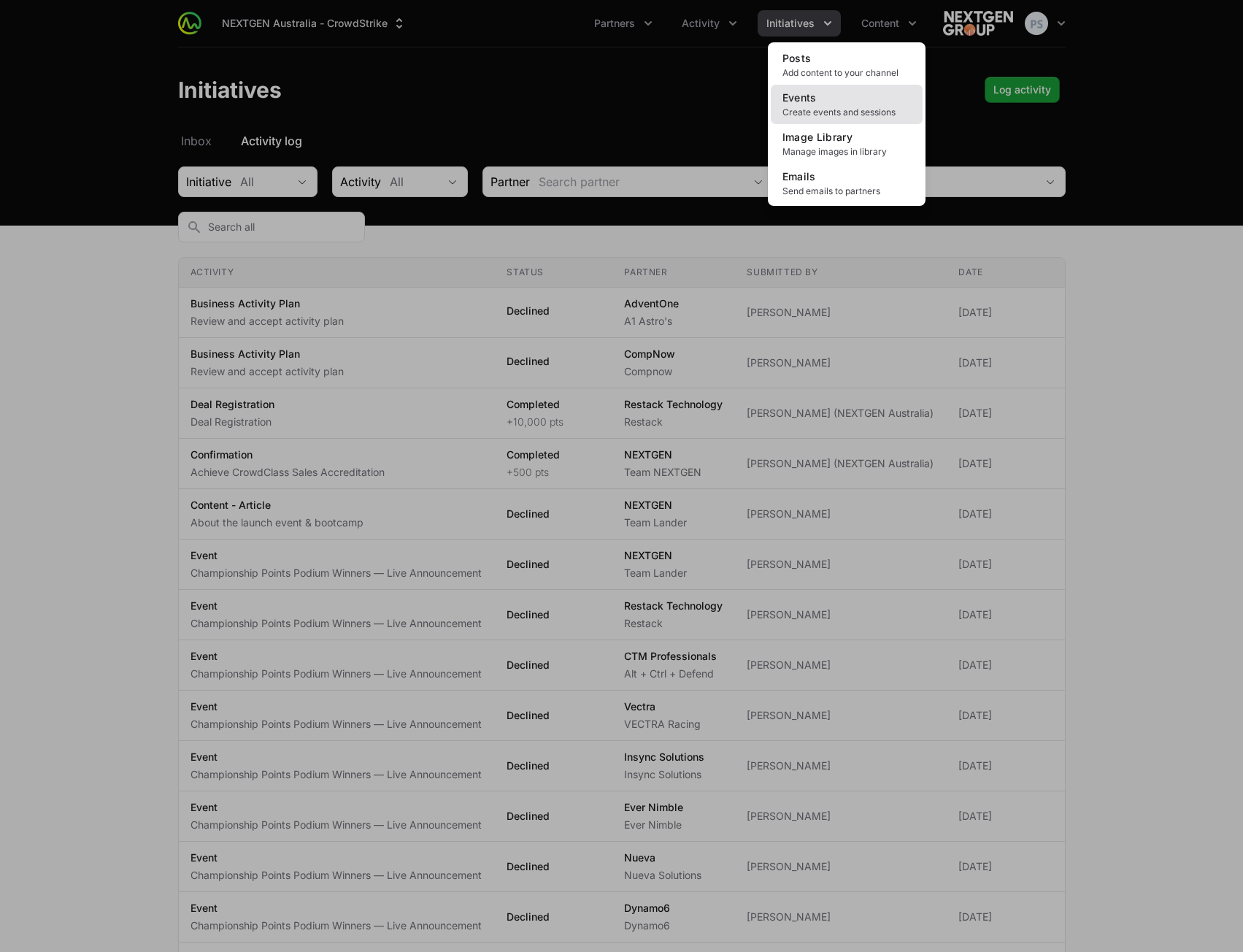
click at [833, 96] on link "Events Create events and sessions" at bounding box center [847, 105] width 152 height 40
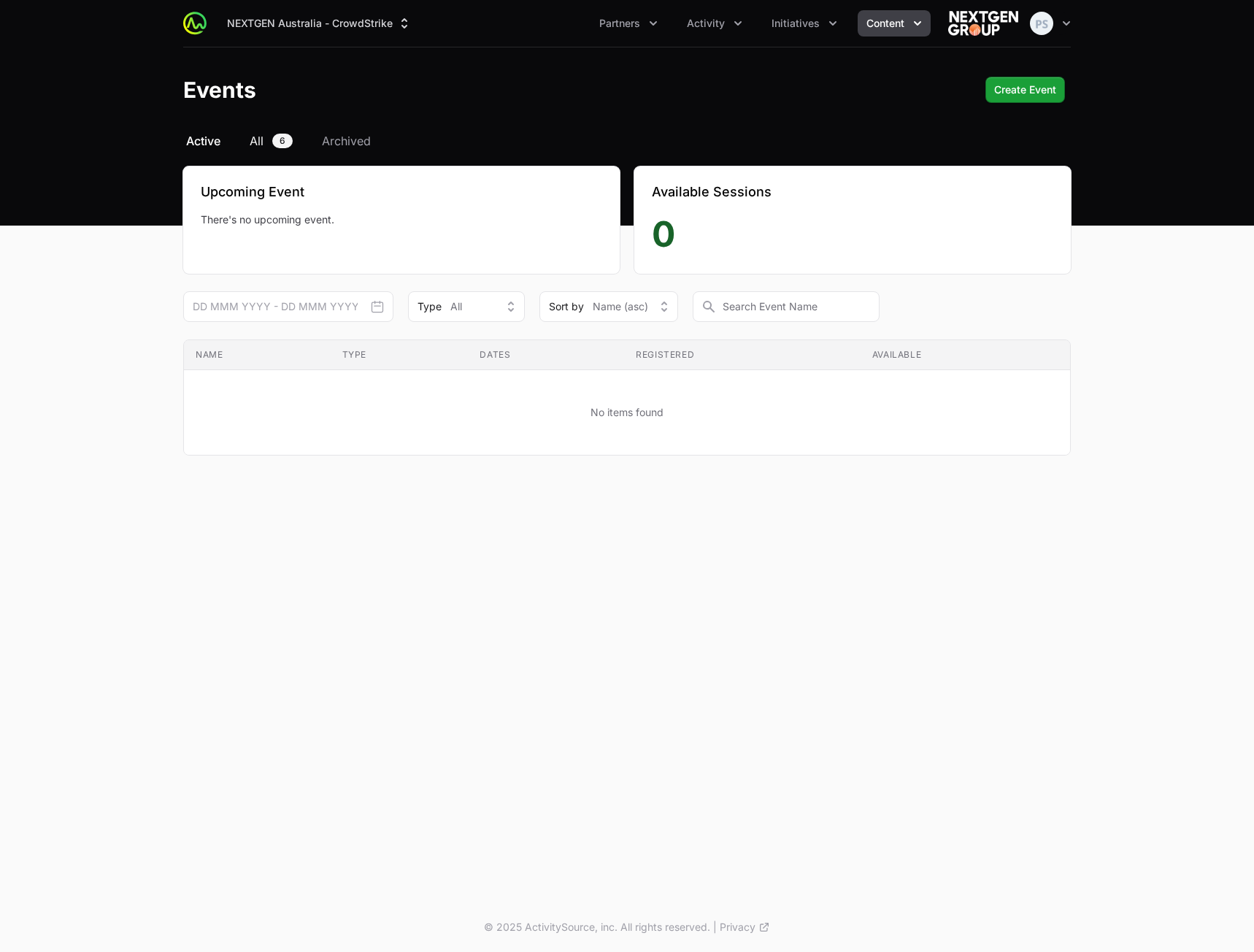
click at [266, 149] on link "All 6" at bounding box center [271, 141] width 49 height 18
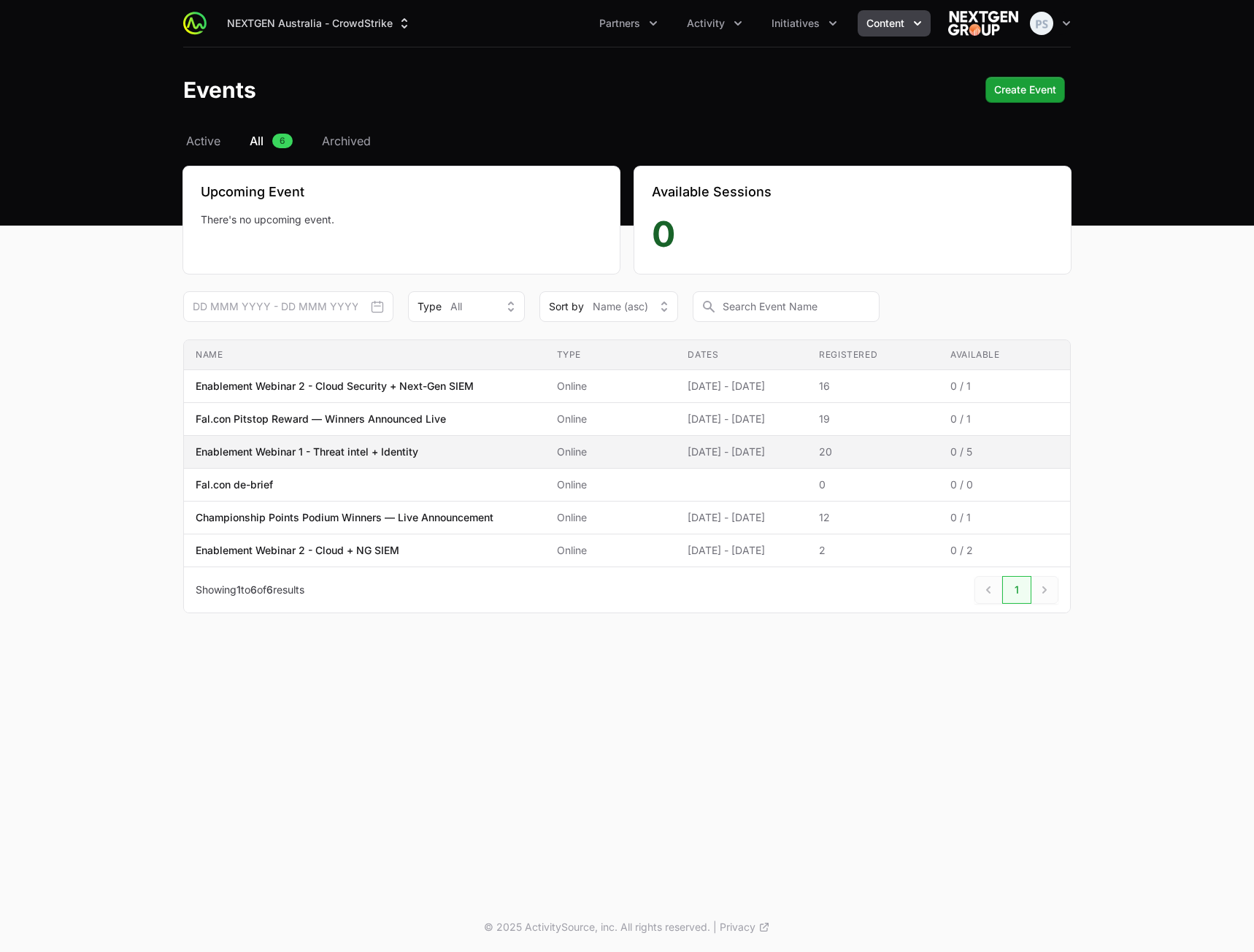
click at [408, 458] on p "Enablement Webinar 1 - Threat intel + Identity" at bounding box center [307, 452] width 222 height 15
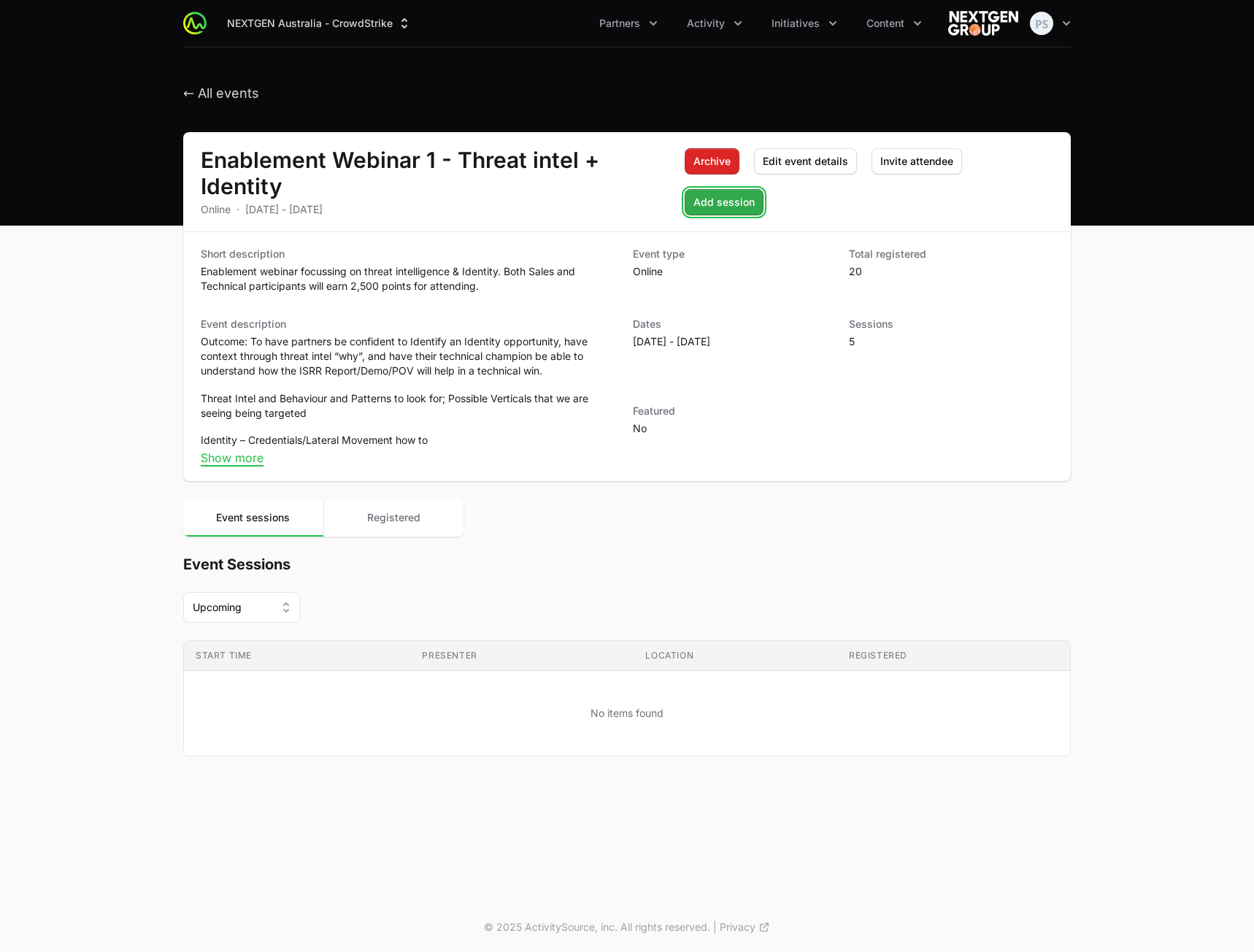
click at [755, 194] on span "Add session" at bounding box center [724, 202] width 61 height 18
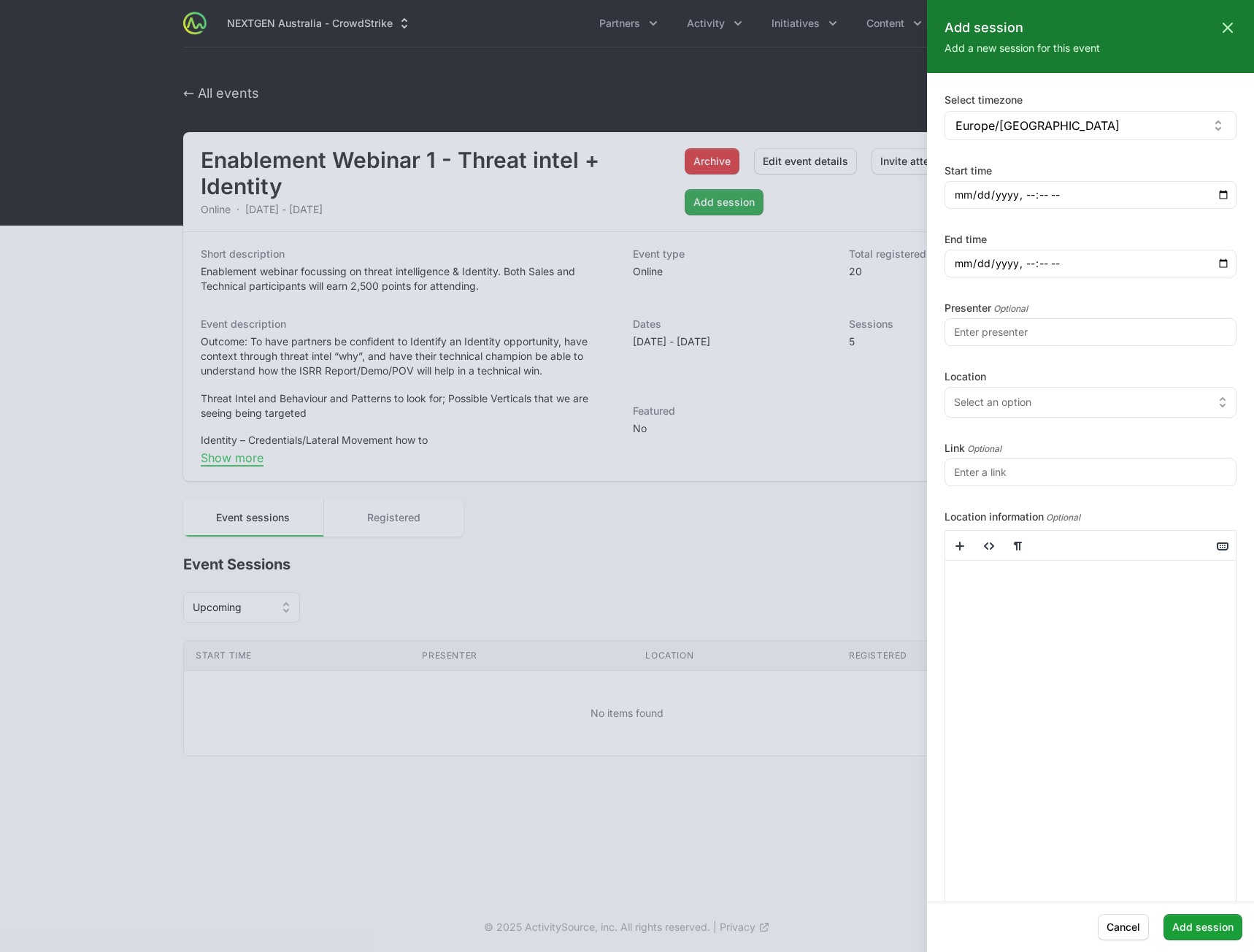
click at [635, 460] on div at bounding box center [627, 476] width 1254 height 952
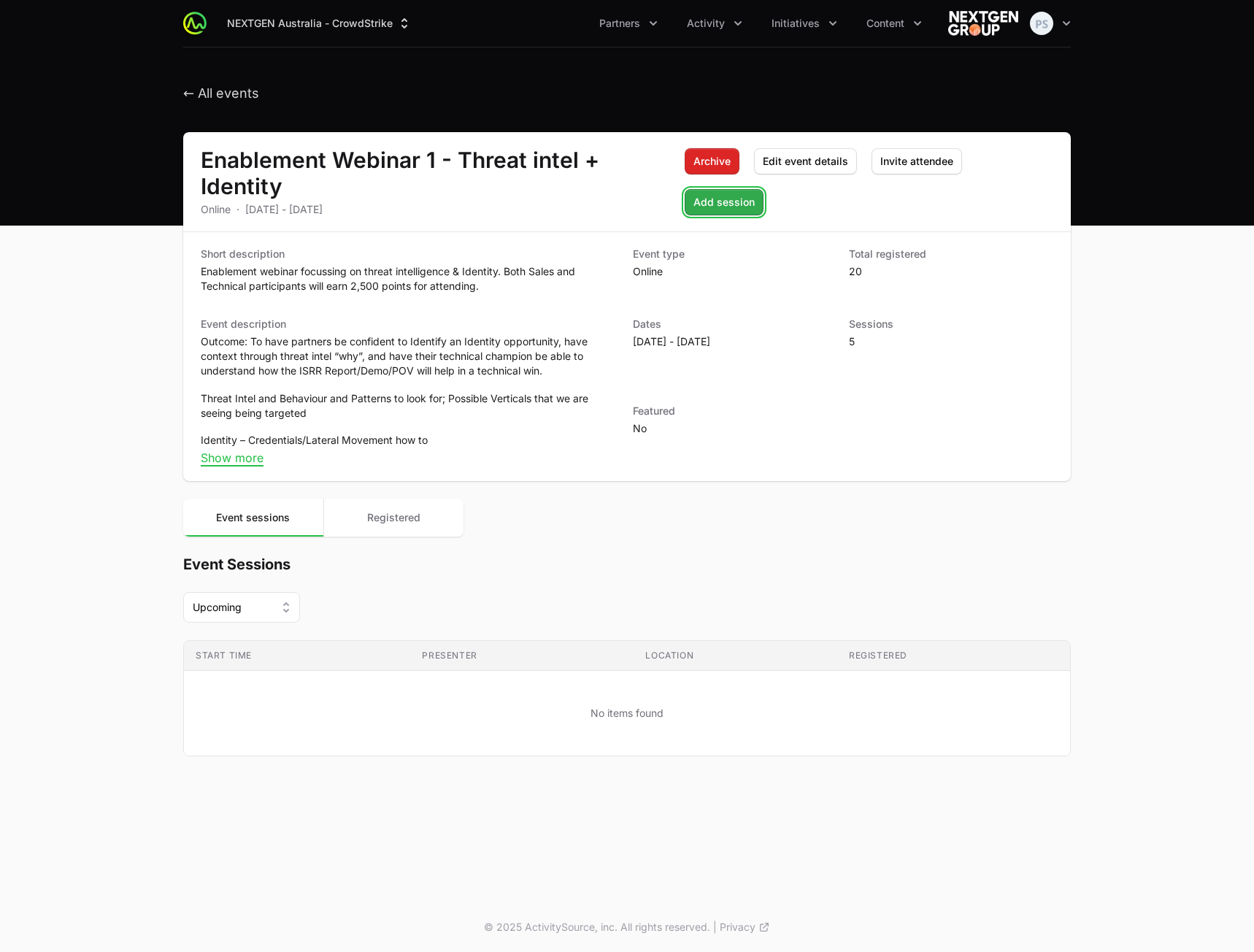
click at [755, 194] on span "Add session" at bounding box center [724, 202] width 61 height 18
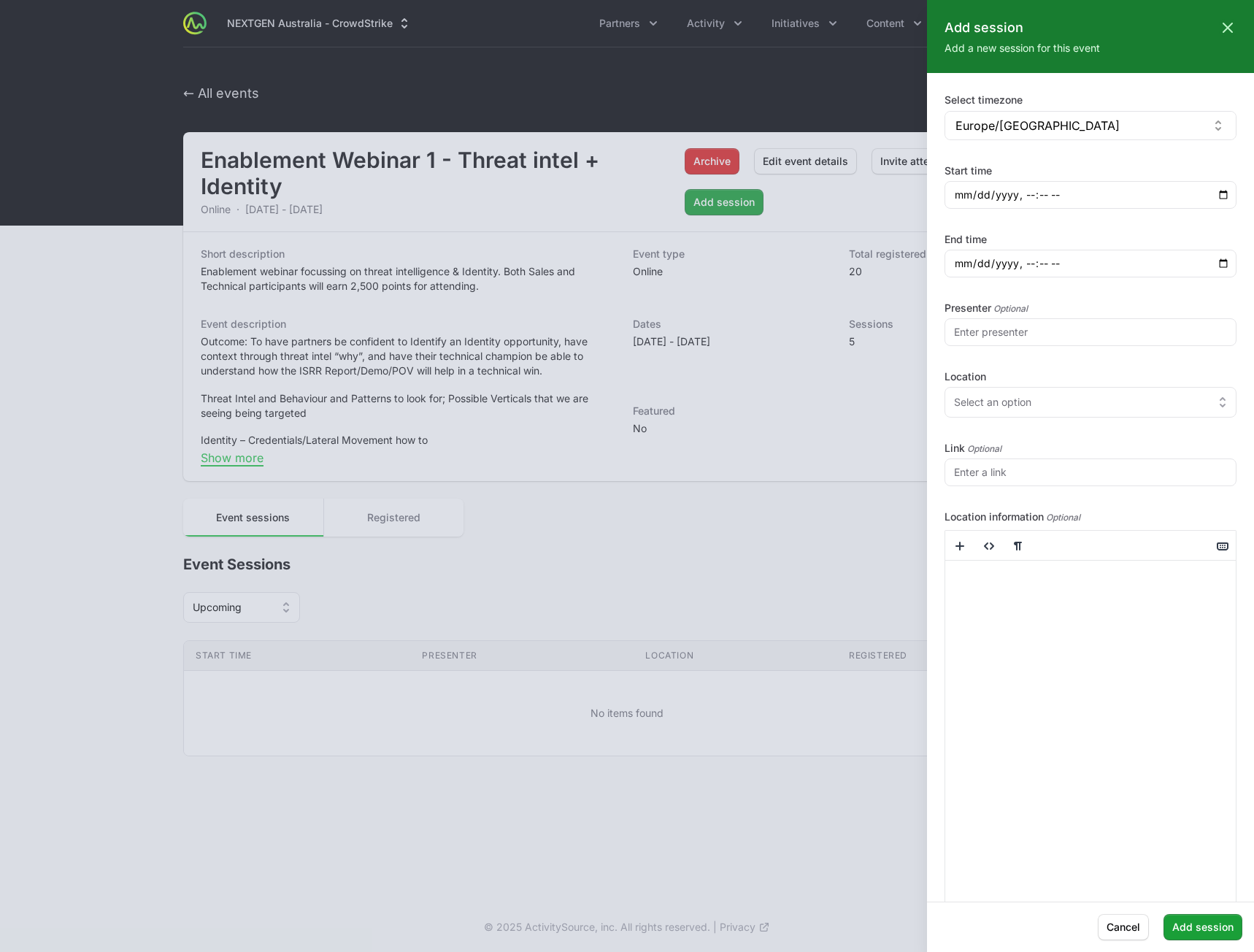
click at [636, 487] on div at bounding box center [627, 476] width 1254 height 952
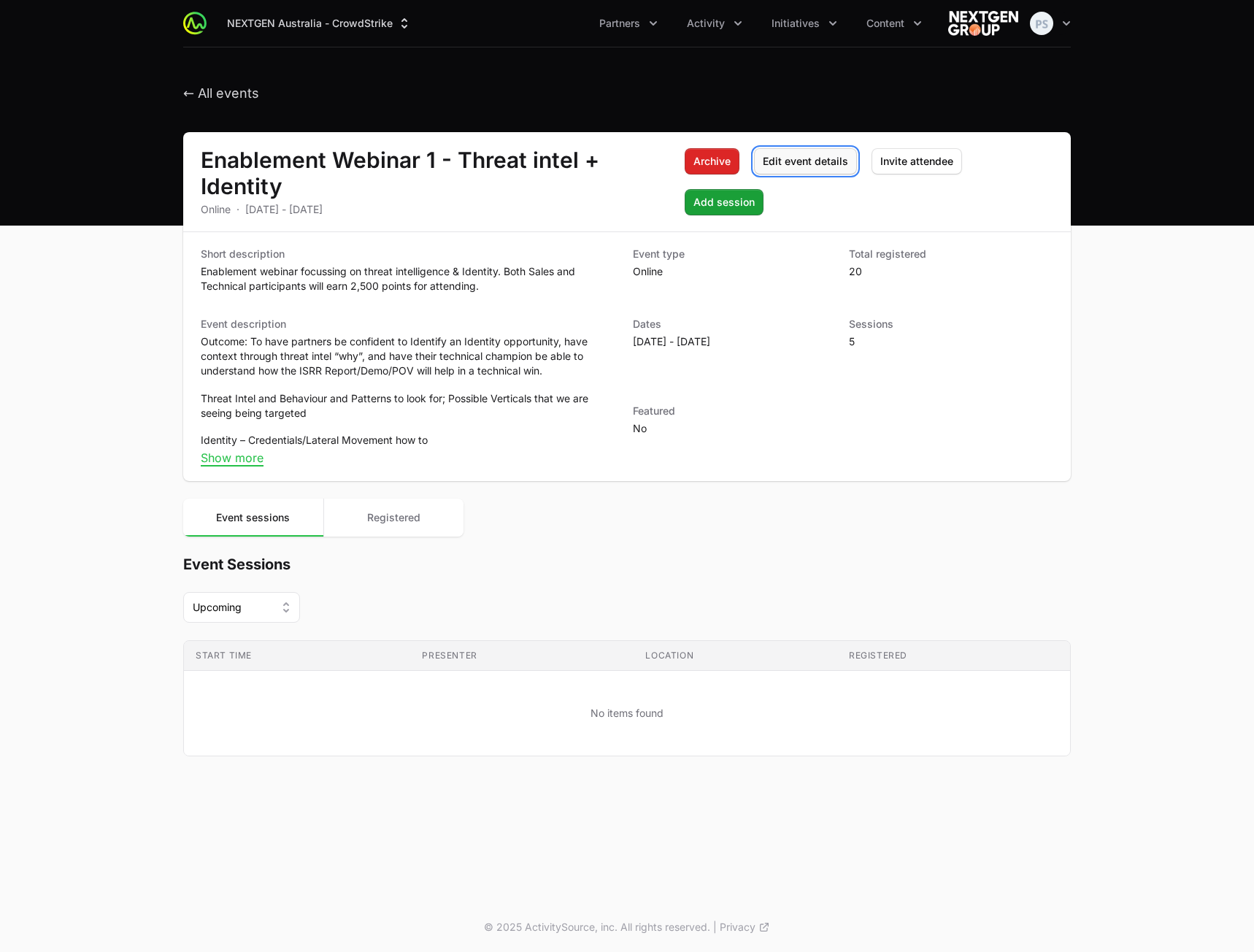
click at [797, 170] on span "Edit event details" at bounding box center [806, 161] width 85 height 18
